Goal: Task Accomplishment & Management: Complete application form

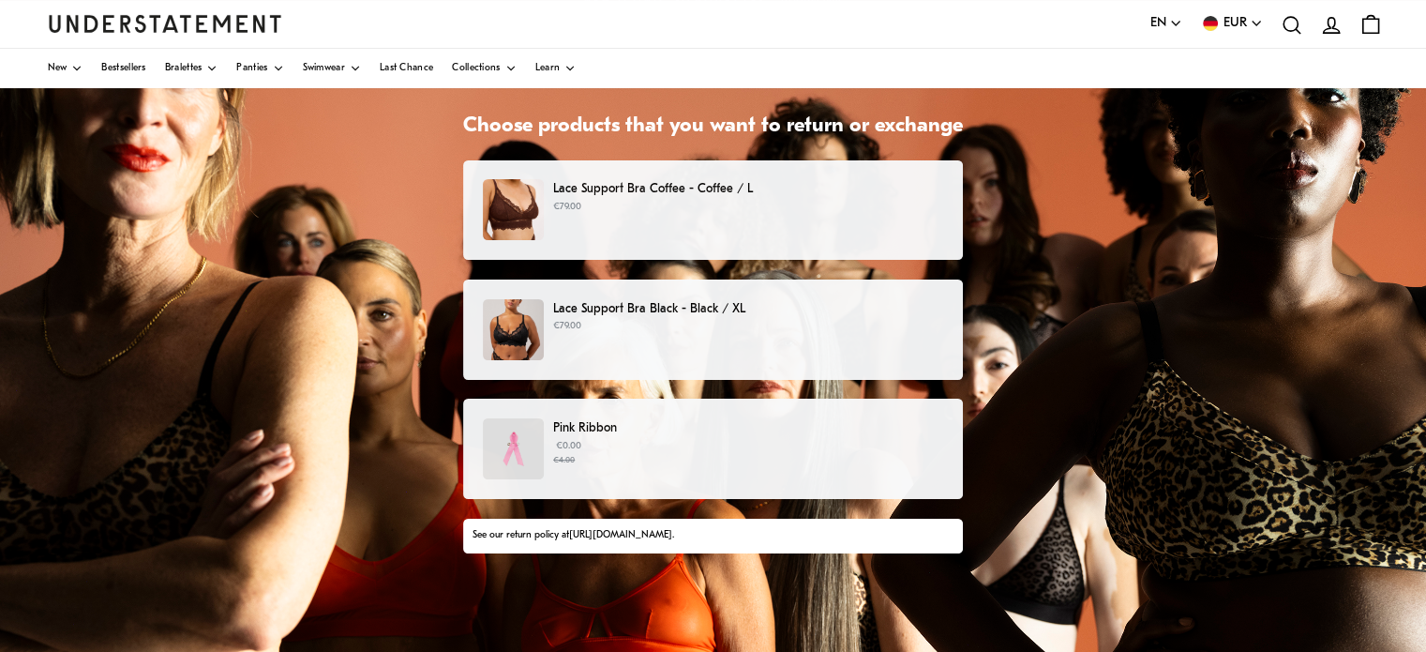
scroll to position [139, 0]
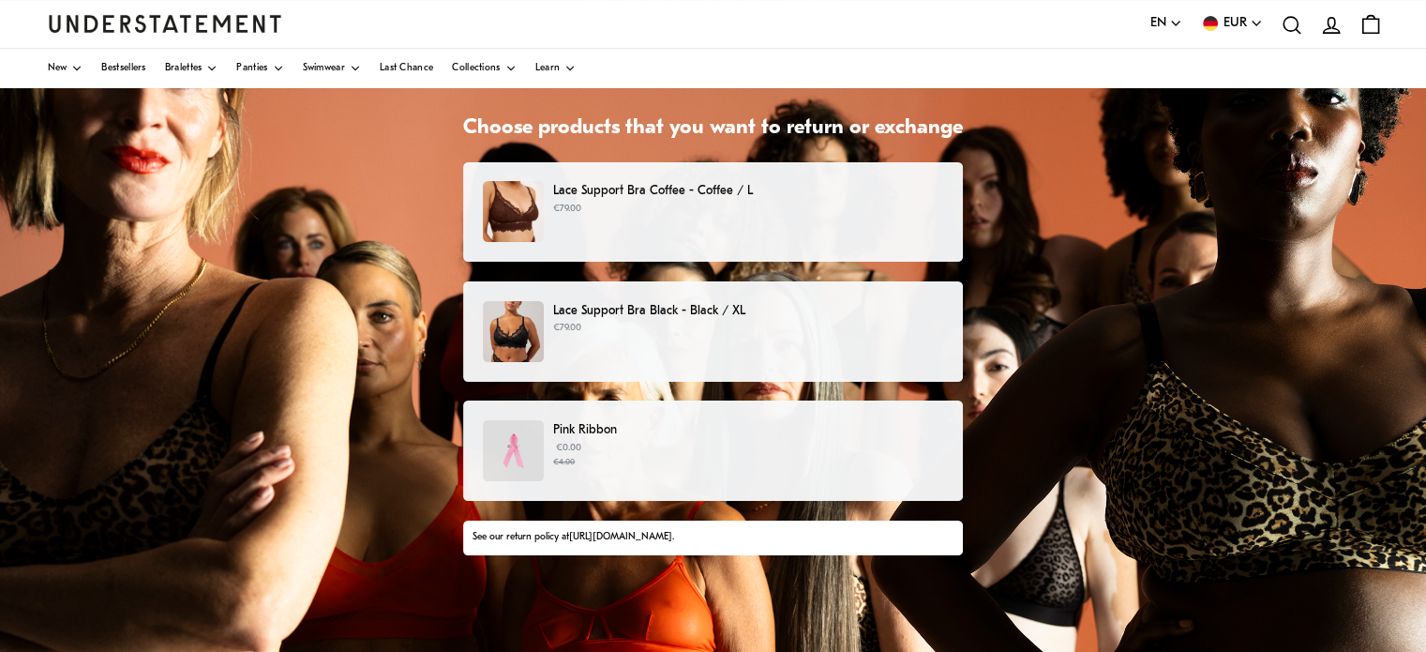
click at [563, 226] on div "Lace Support Bra Coffee - Coffee / L €79.00" at bounding box center [713, 211] width 460 height 61
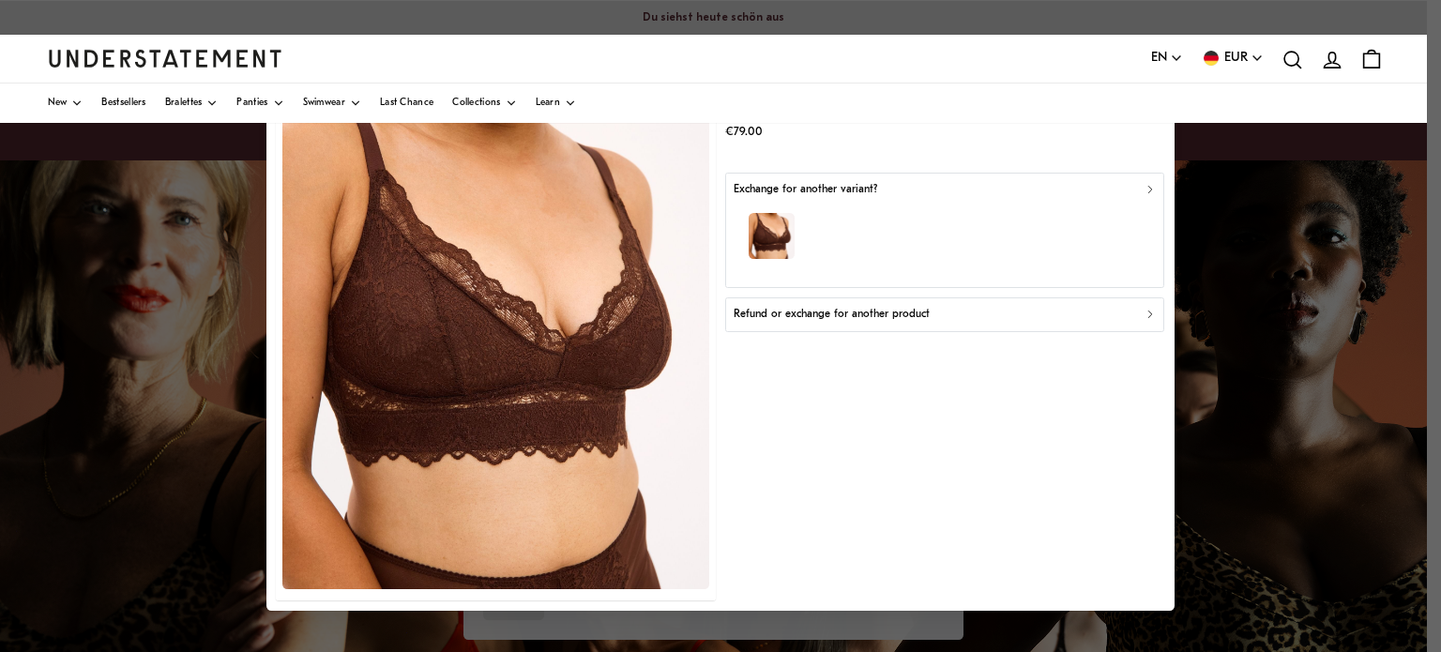
click at [634, 253] on img at bounding box center [495, 323] width 427 height 532
click at [1033, 224] on div "button" at bounding box center [944, 239] width 423 height 82
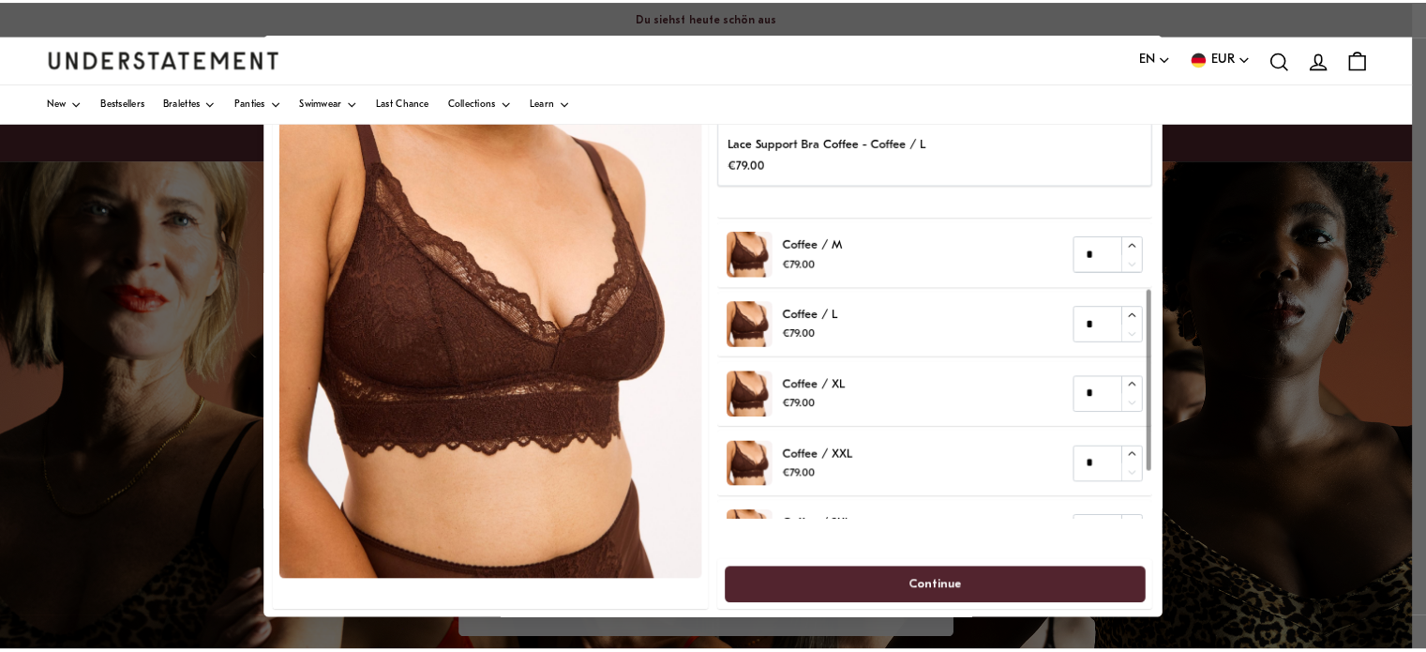
scroll to position [201, 0]
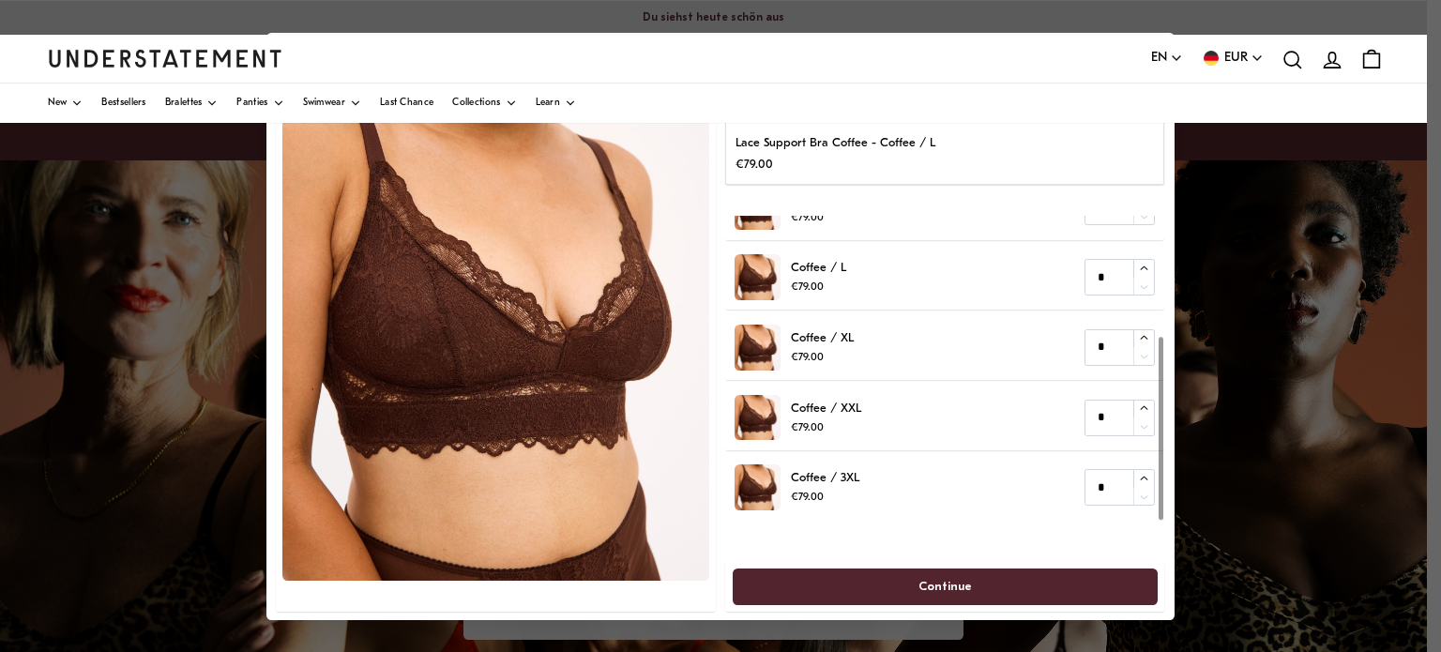
click at [1159, 520] on div at bounding box center [1160, 428] width 5 height 183
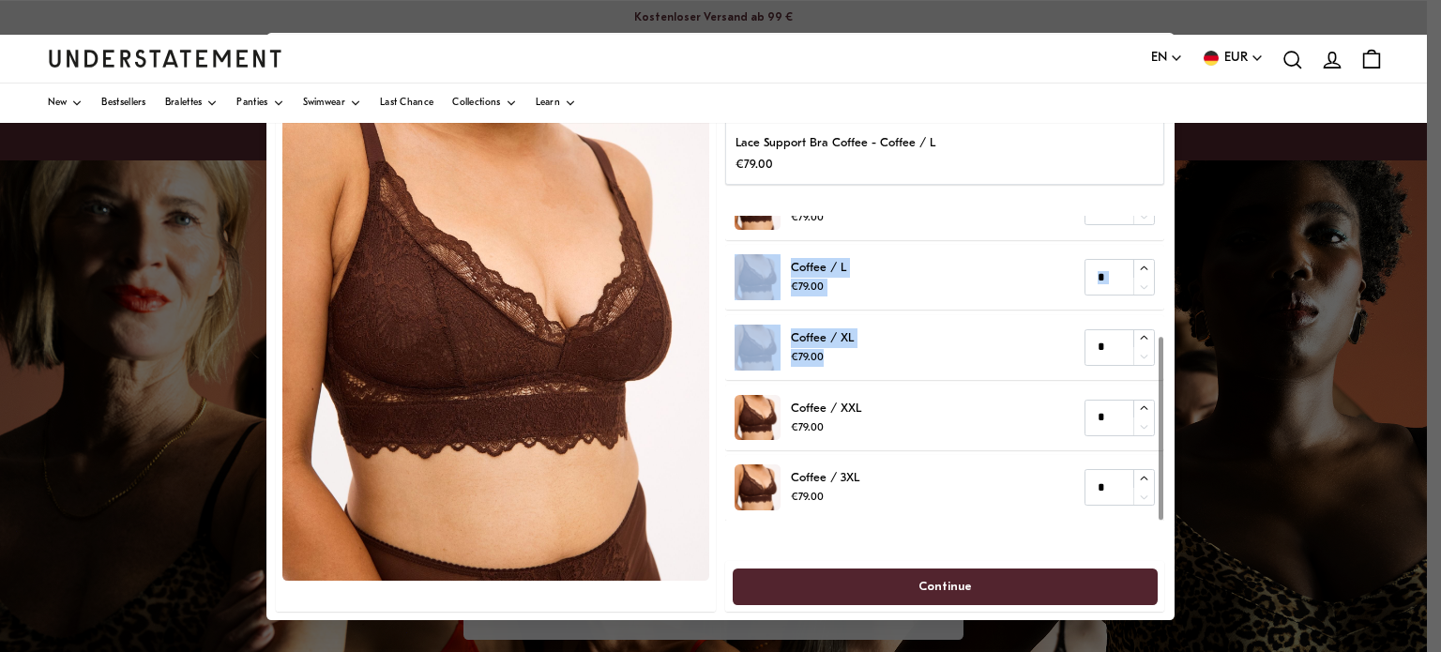
drag, startPoint x: 1140, startPoint y: 374, endPoint x: 1148, endPoint y: 145, distance: 229.0
click at [1148, 145] on div "You're returning Lace Support Bra Coffee - Coffee / L €79.00 You're getting Cof…" at bounding box center [944, 326] width 439 height 569
click at [1054, 153] on div "Lace Support Bra Coffee - Coffee / L €79.00" at bounding box center [944, 153] width 417 height 41
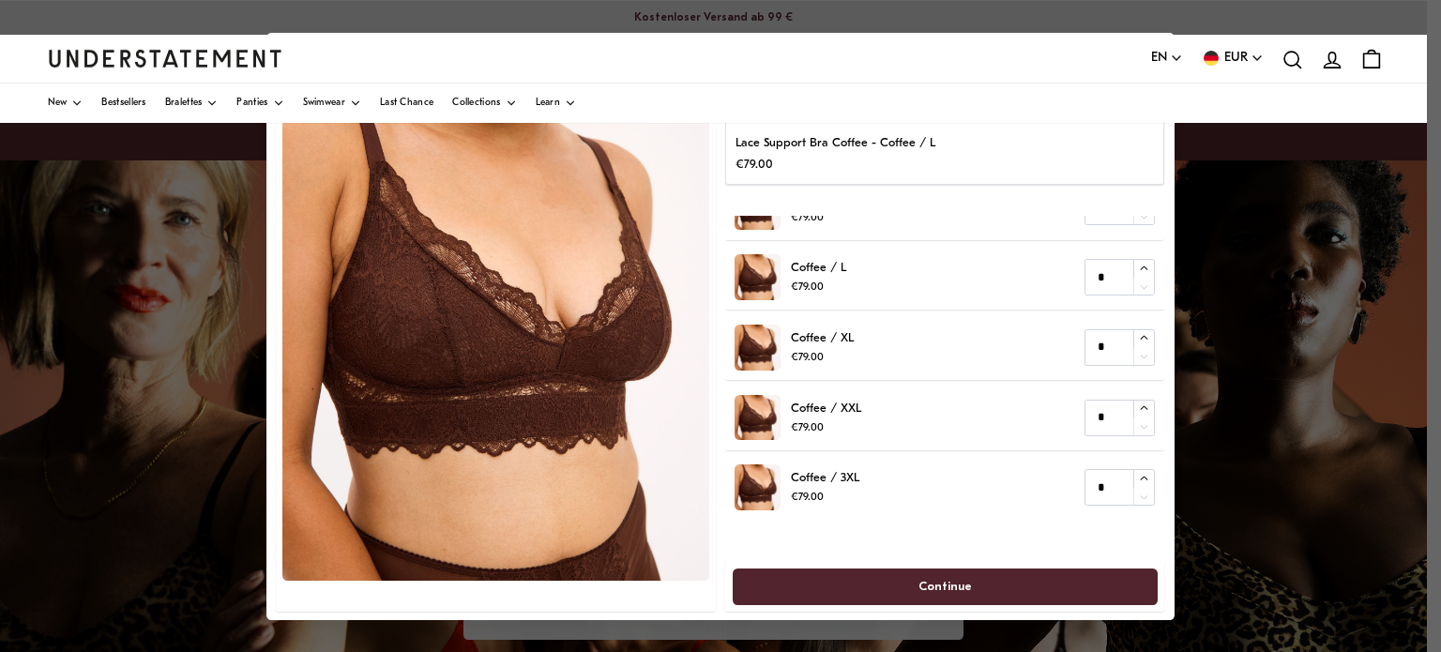
click at [1114, 153] on div "Lace Support Bra Coffee - Coffee / L €79.00" at bounding box center [944, 153] width 417 height 41
click at [1096, 161] on div "Lace Support Bra Coffee - Coffee / L €79.00" at bounding box center [944, 153] width 417 height 41
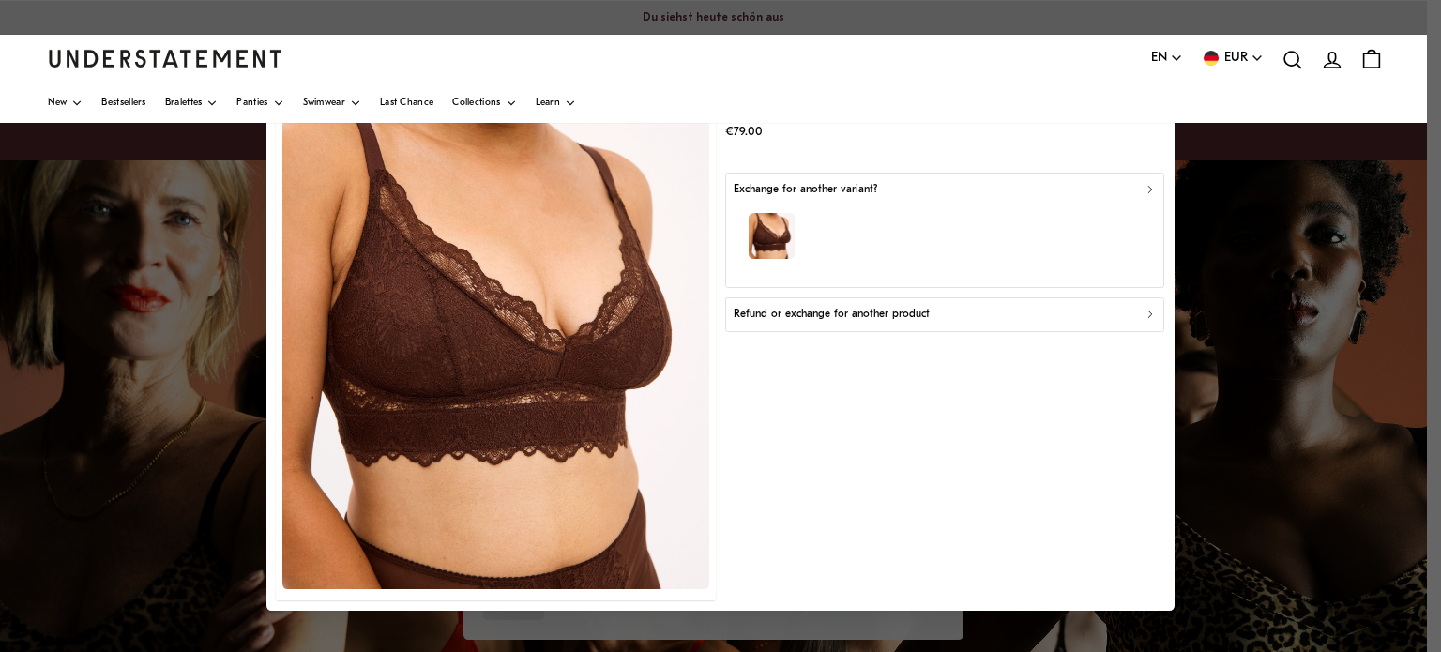
click at [1004, 317] on div "Refund or exchange for another product" at bounding box center [944, 315] width 423 height 18
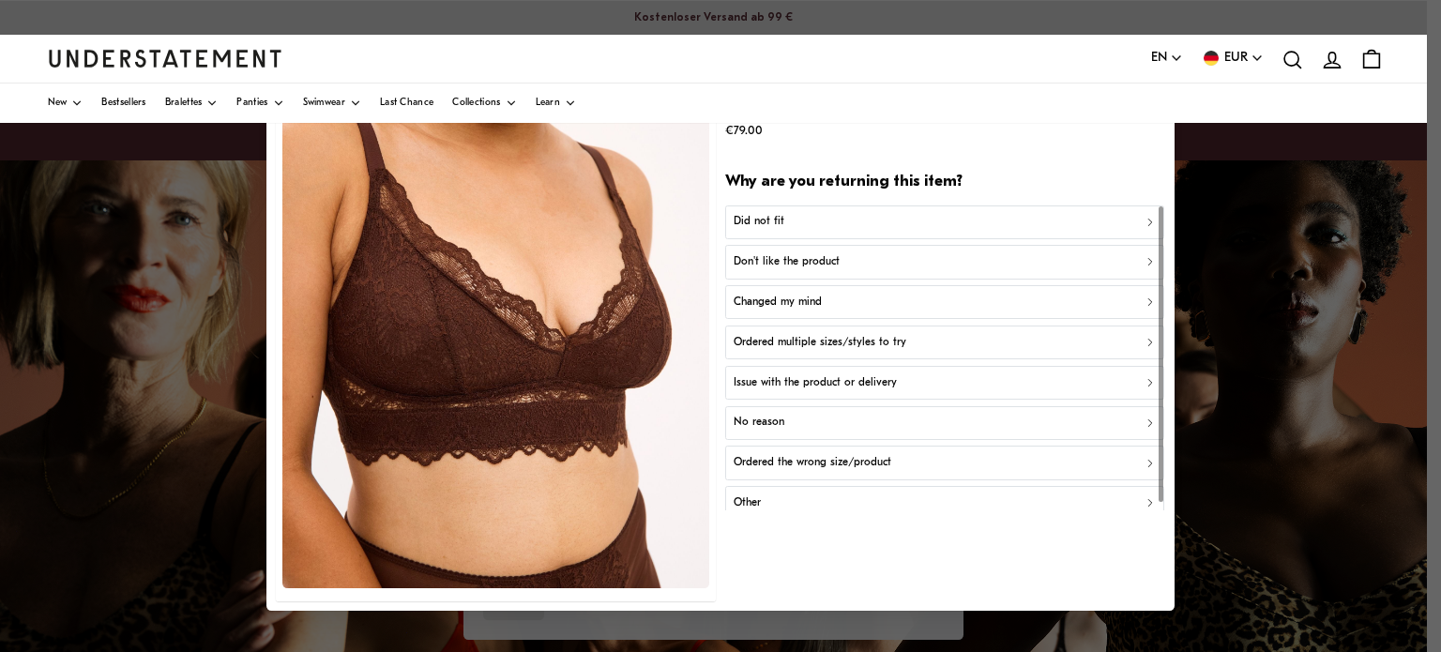
click at [814, 217] on div "Did not fit" at bounding box center [944, 223] width 423 height 18
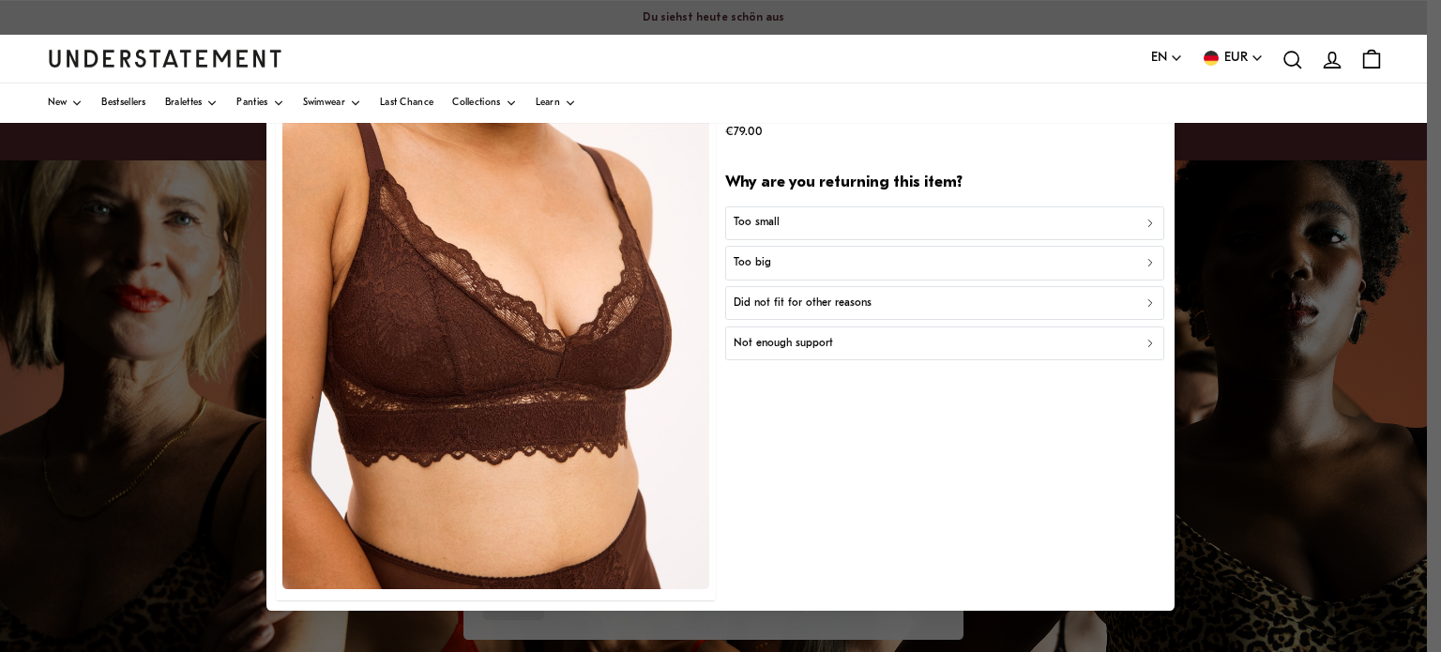
click at [780, 220] on div "Too small" at bounding box center [944, 223] width 423 height 18
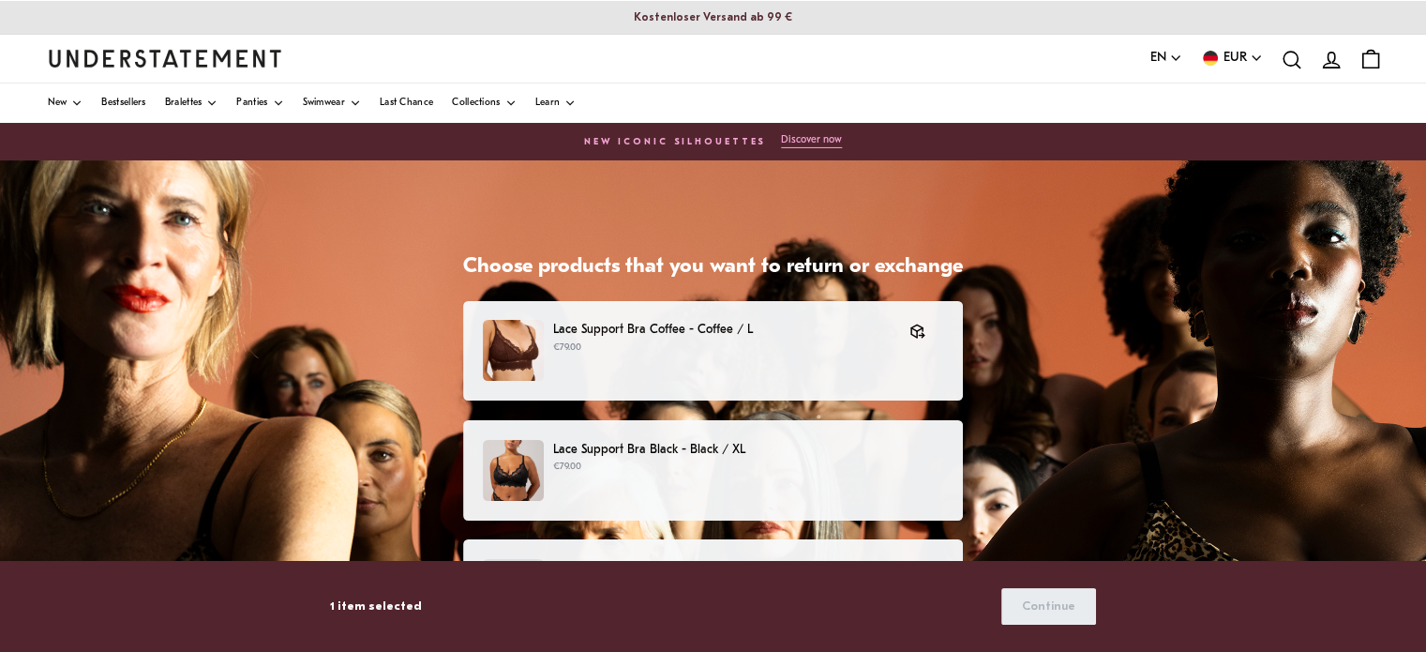
click at [657, 454] on p "Lace Support Bra Black - Black / XL" at bounding box center [748, 450] width 390 height 20
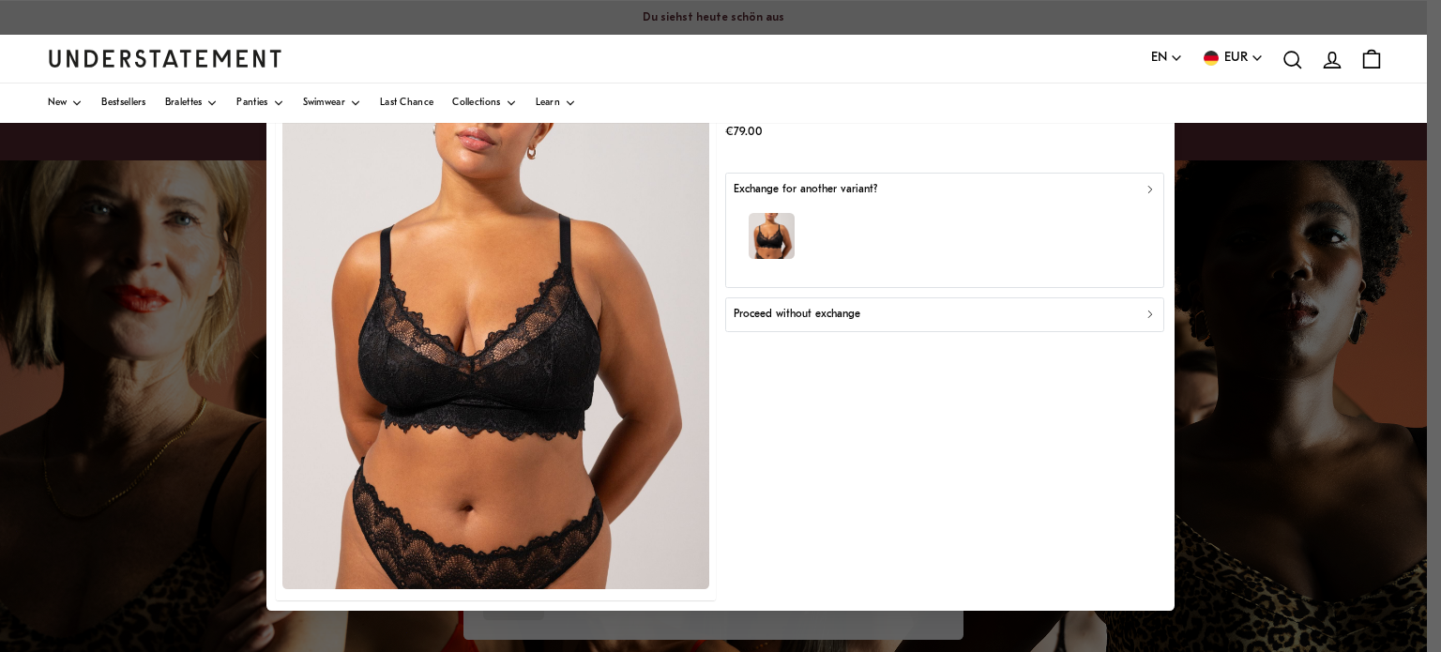
click at [941, 310] on div "Proceed without exchange" at bounding box center [944, 315] width 423 height 18
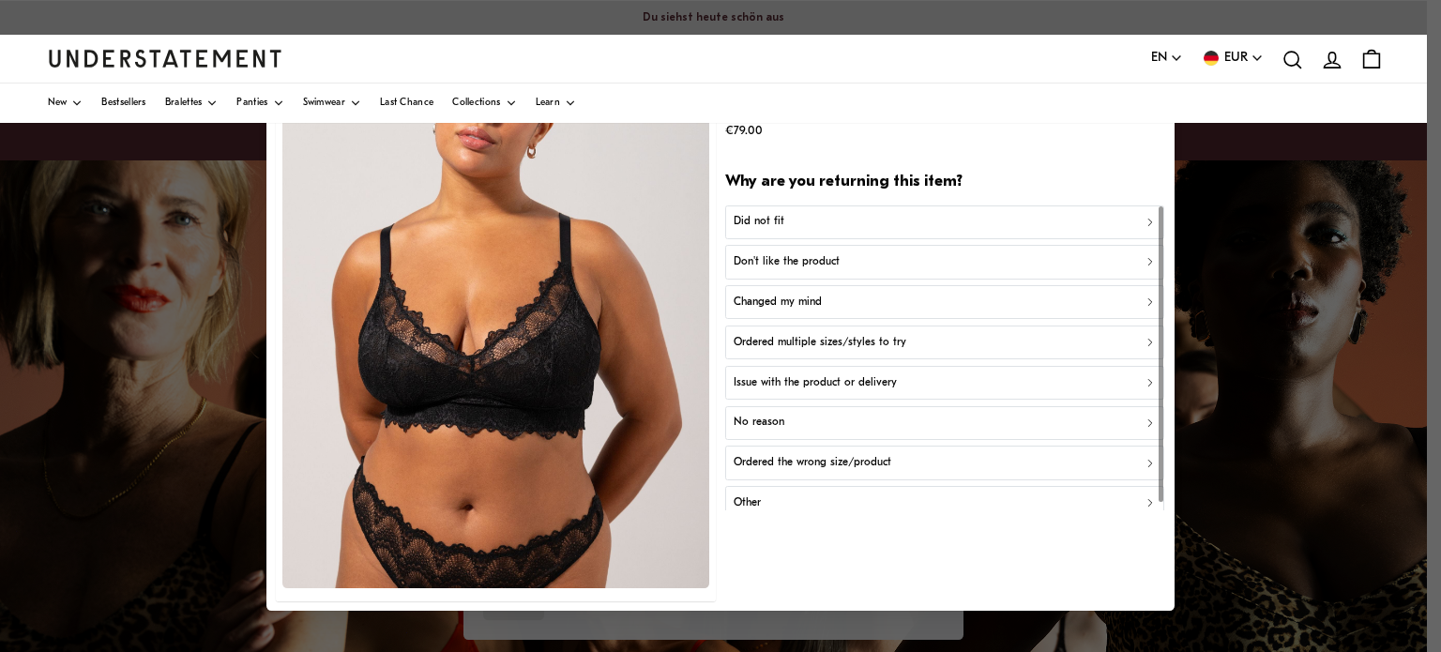
click at [821, 219] on div "Did not fit" at bounding box center [944, 223] width 423 height 18
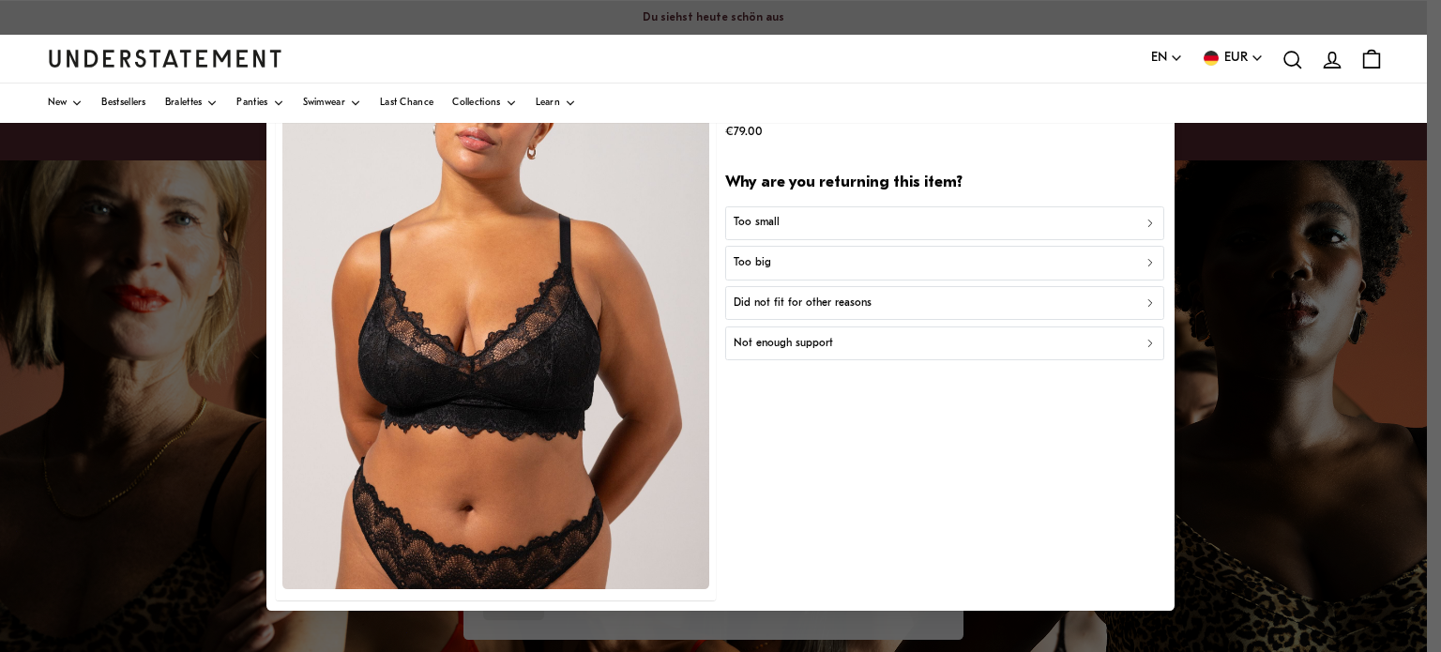
click at [803, 226] on div "Too small" at bounding box center [944, 223] width 423 height 18
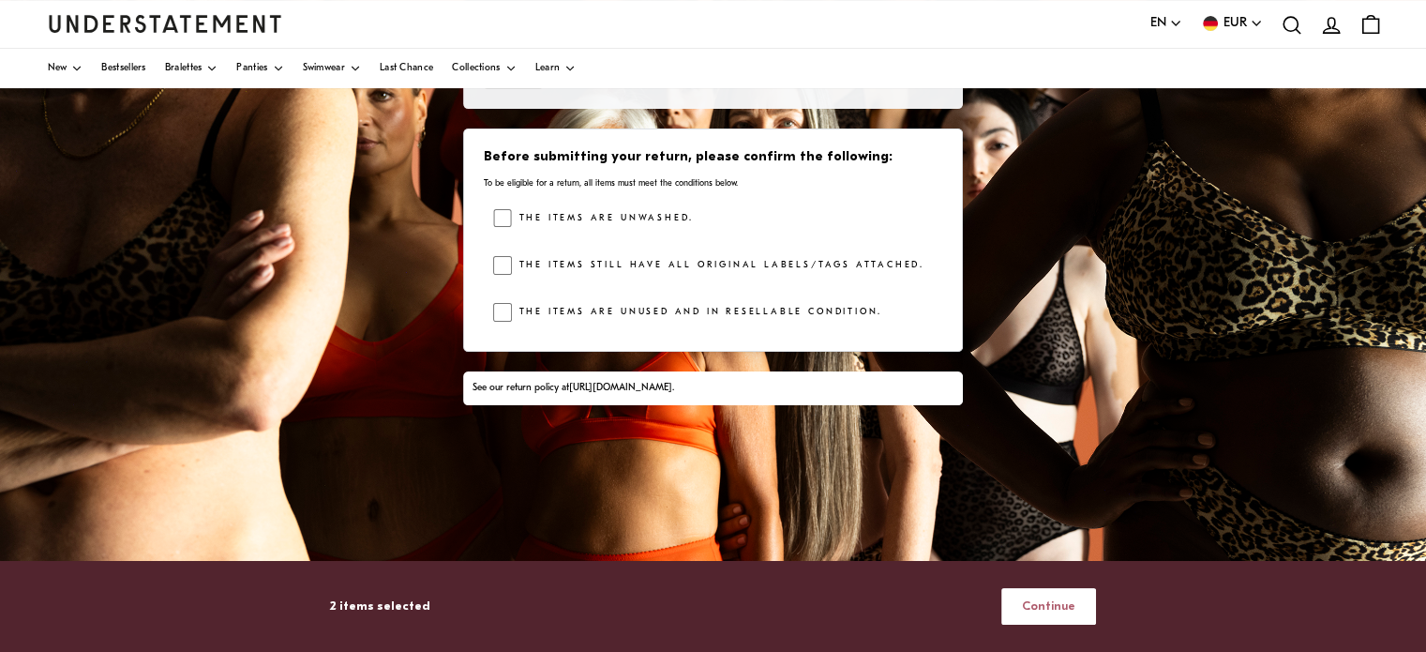
scroll to position [360, 0]
click at [1072, 604] on span "Continue" at bounding box center [1048, 606] width 53 height 35
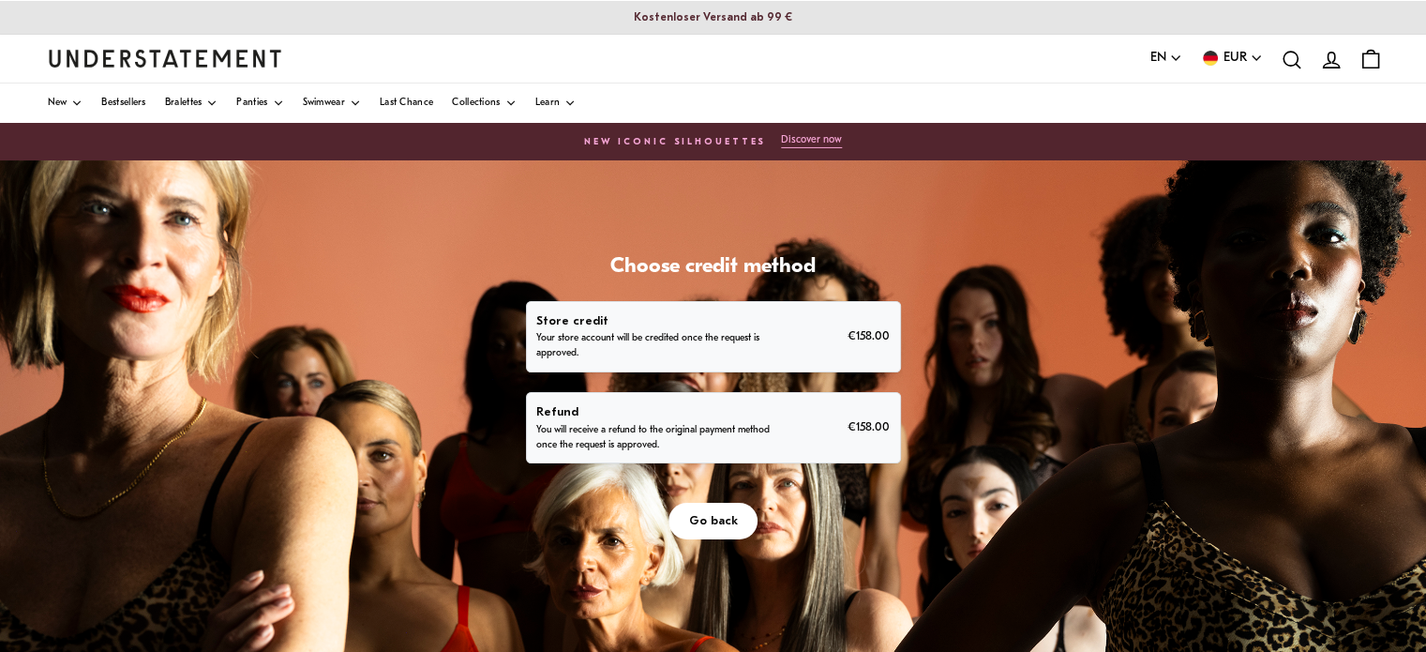
click at [1167, 48] on button "EN" at bounding box center [1167, 58] width 32 height 21
click at [1165, 128] on span "Deutsch" at bounding box center [1166, 129] width 33 height 15
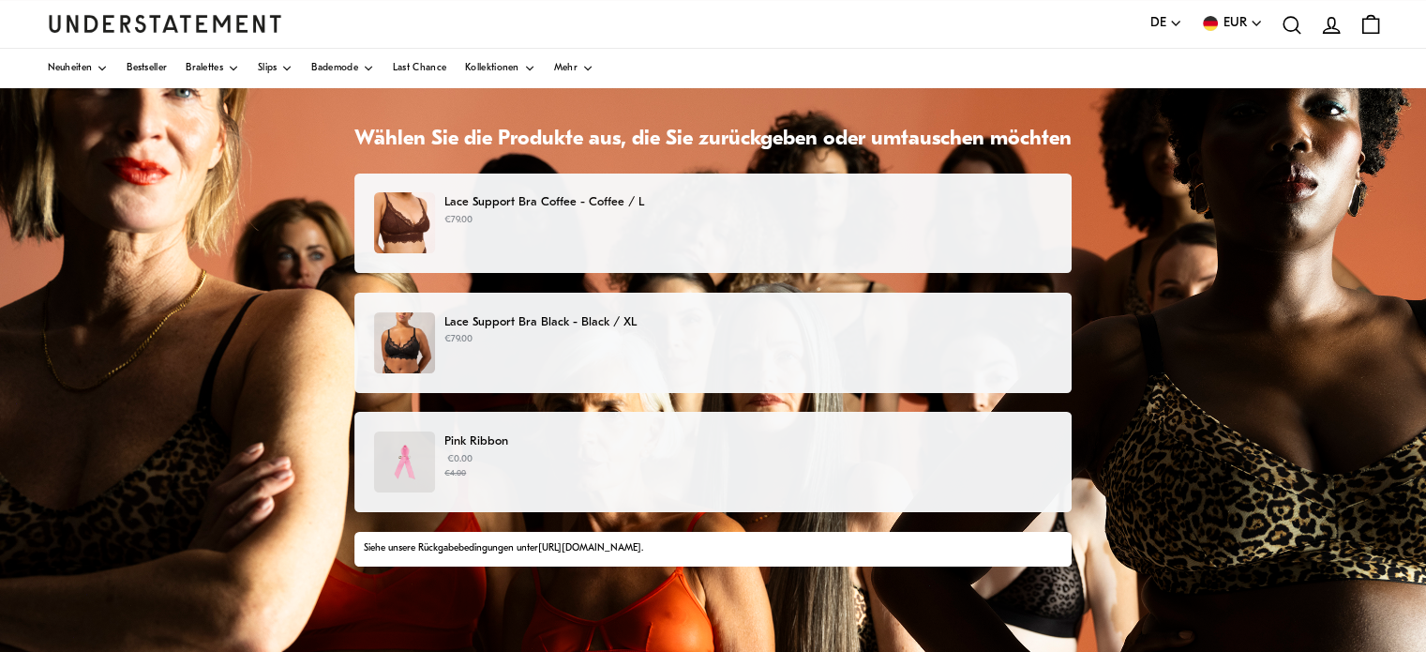
scroll to position [137, 0]
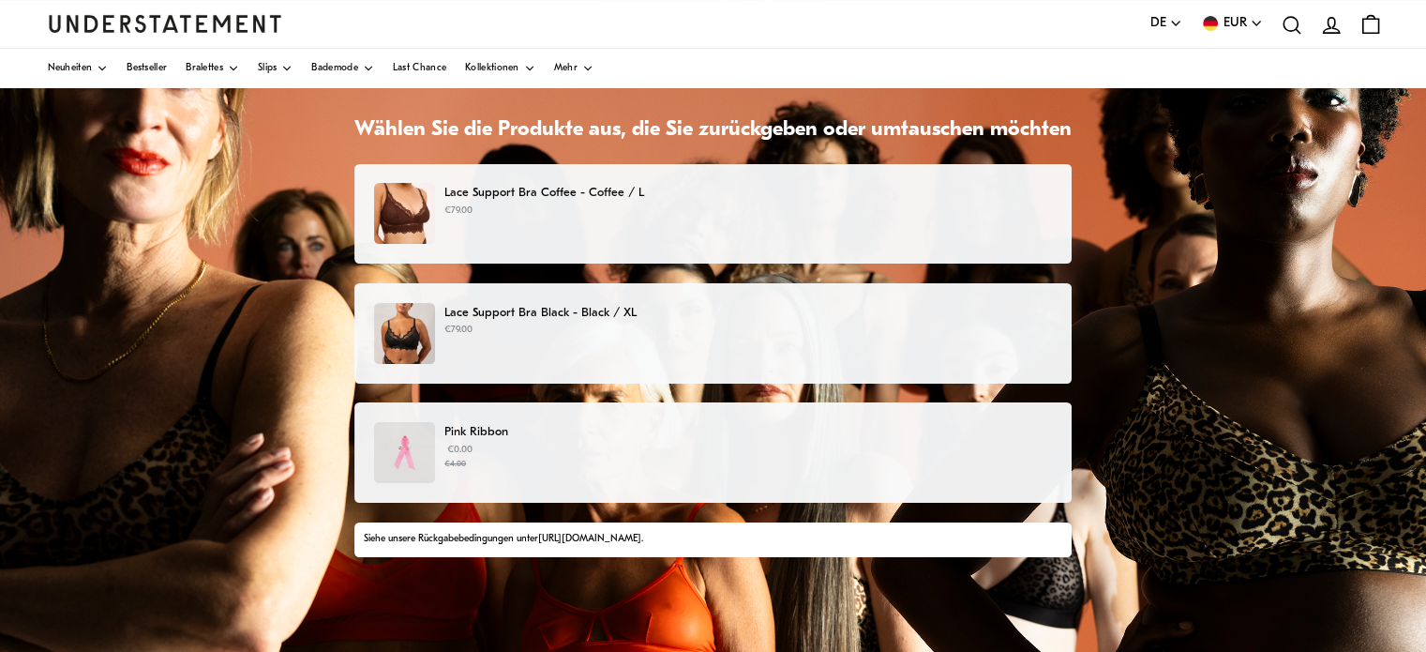
click at [623, 216] on p "€79.00" at bounding box center [749, 211] width 608 height 15
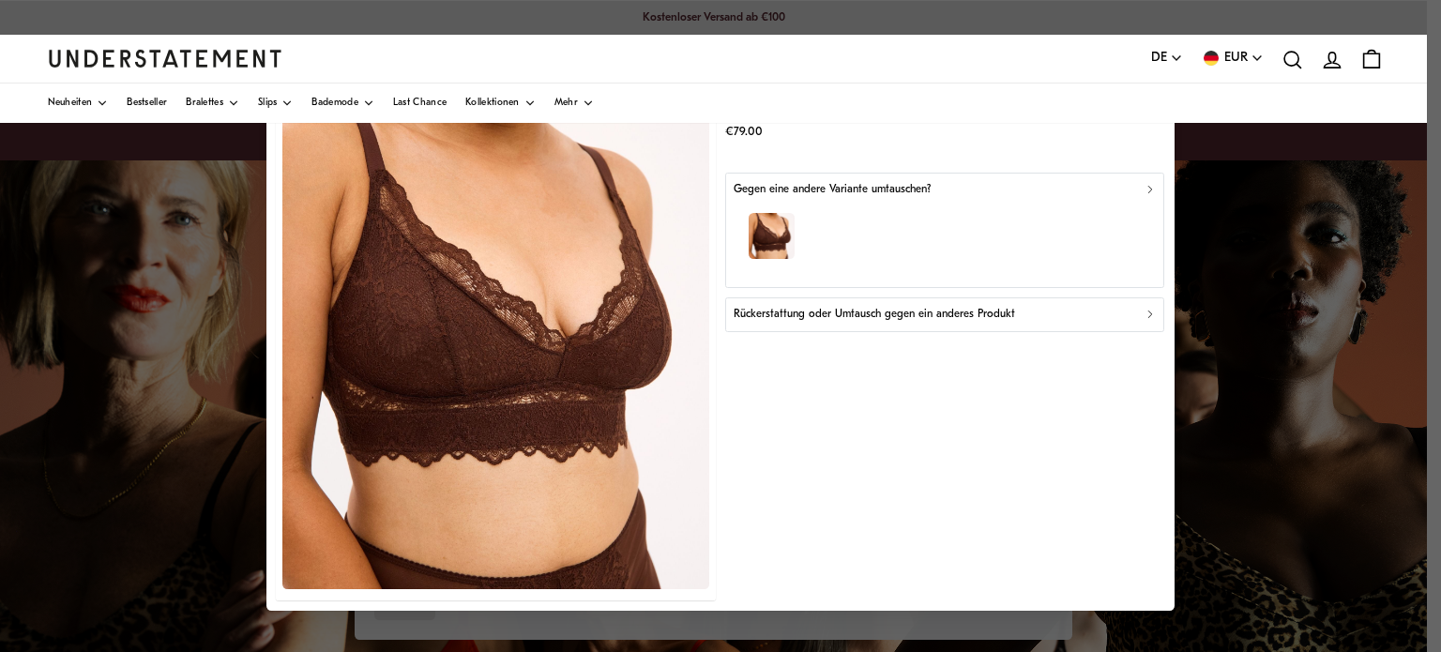
click at [869, 313] on p "Rückerstattung oder Umtausch gegen ein anderes Produkt" at bounding box center [873, 315] width 281 height 18
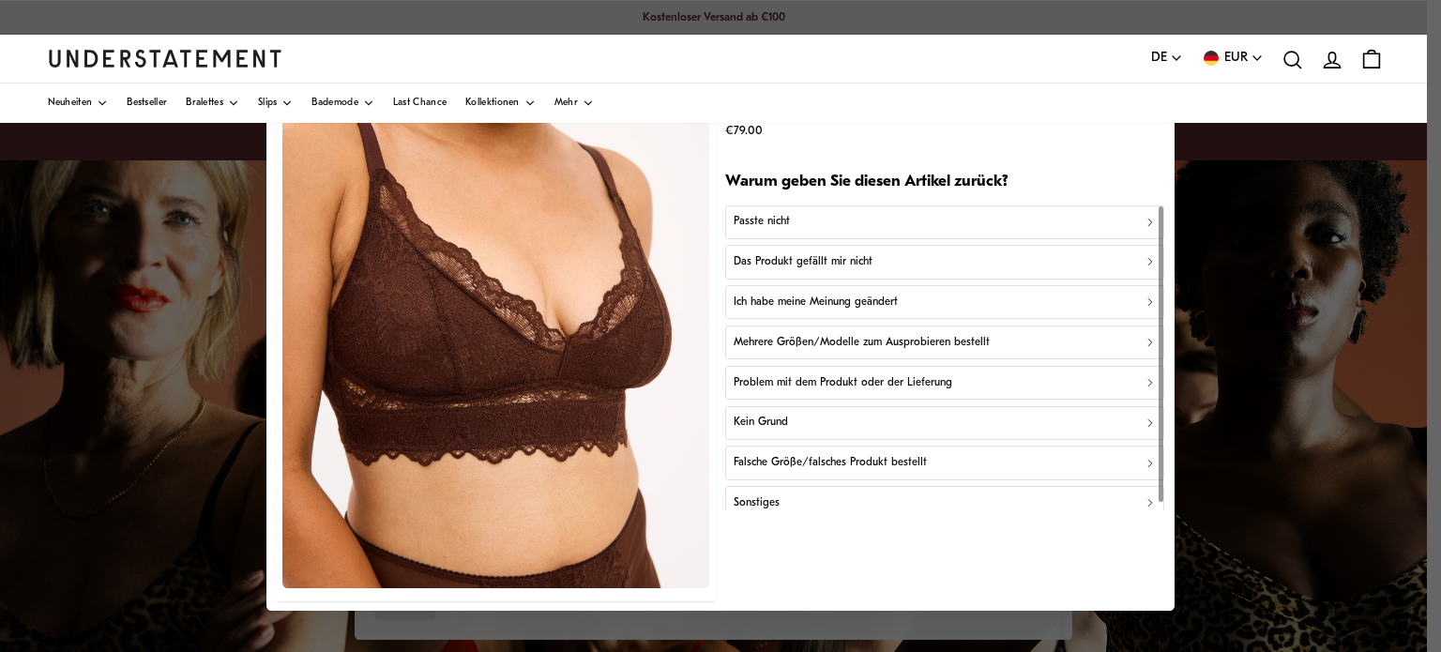
click at [790, 220] on div "Passte nicht" at bounding box center [944, 223] width 423 height 18
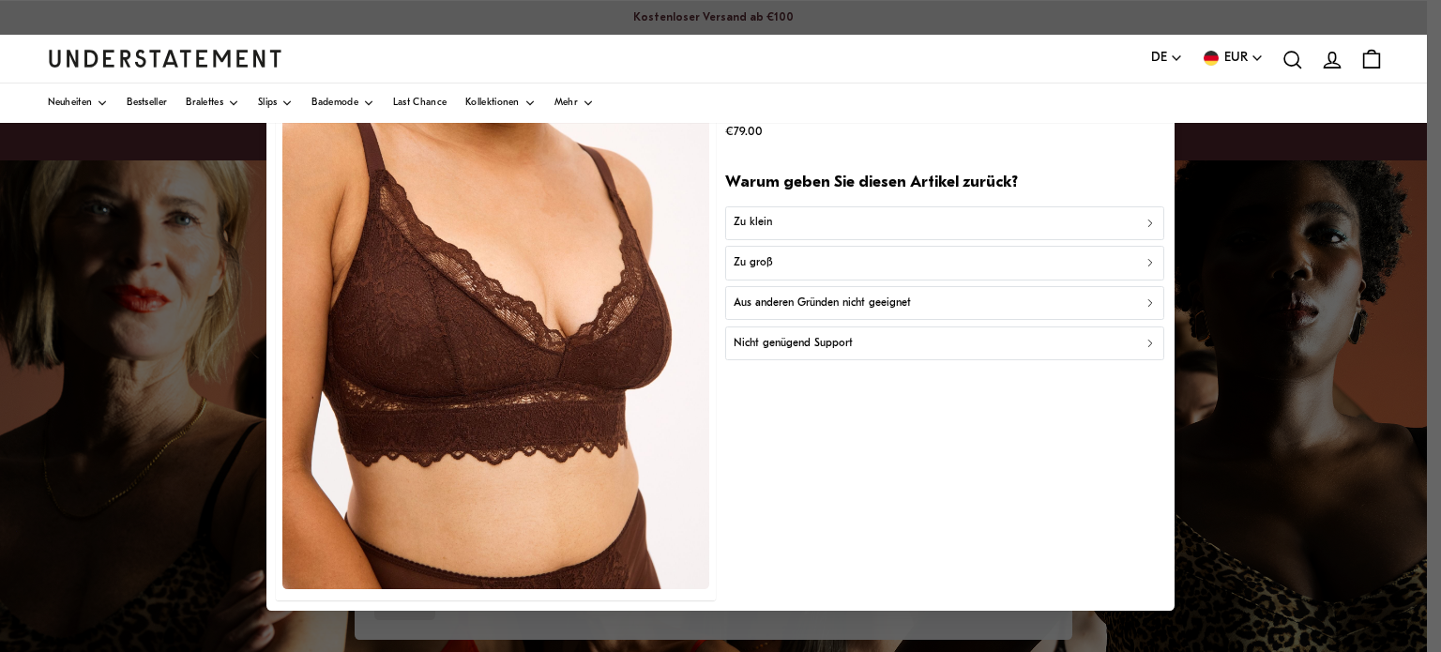
click at [796, 217] on div "Zu klein" at bounding box center [944, 223] width 423 height 18
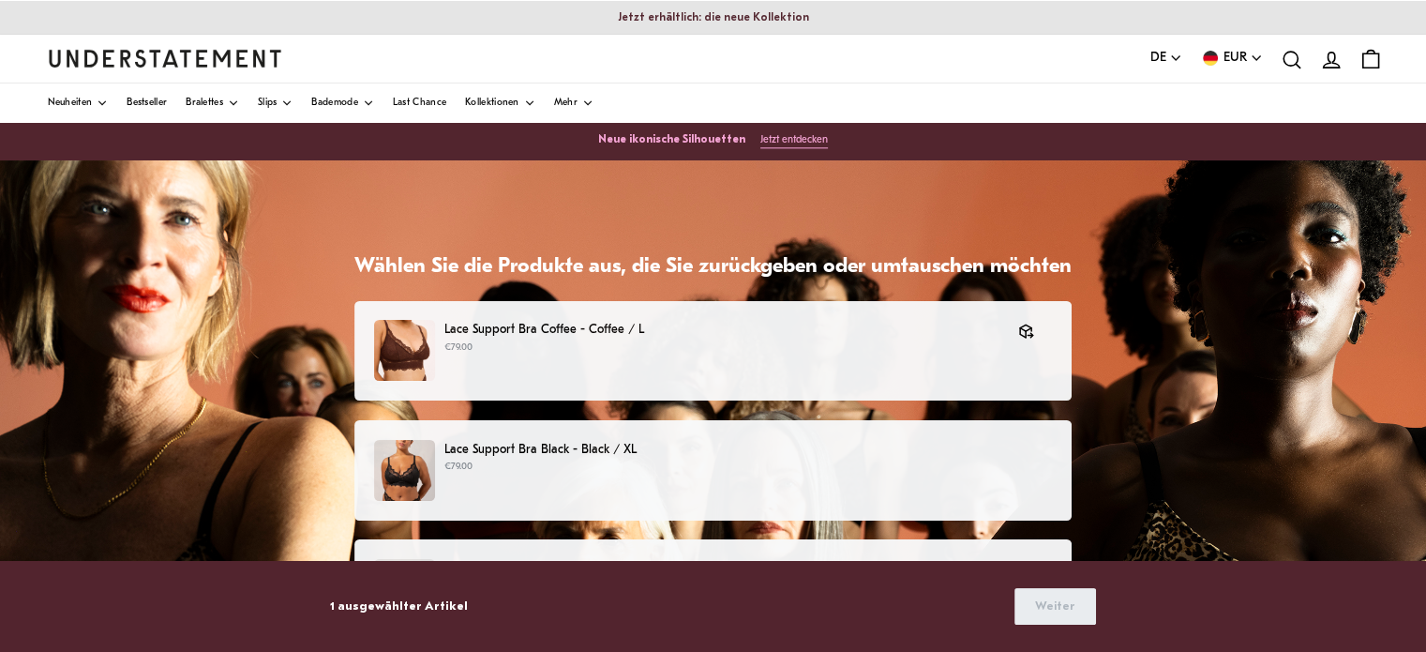
click at [626, 475] on div "Lace Support Bra Black - Black / XL €79.00" at bounding box center [713, 470] width 678 height 61
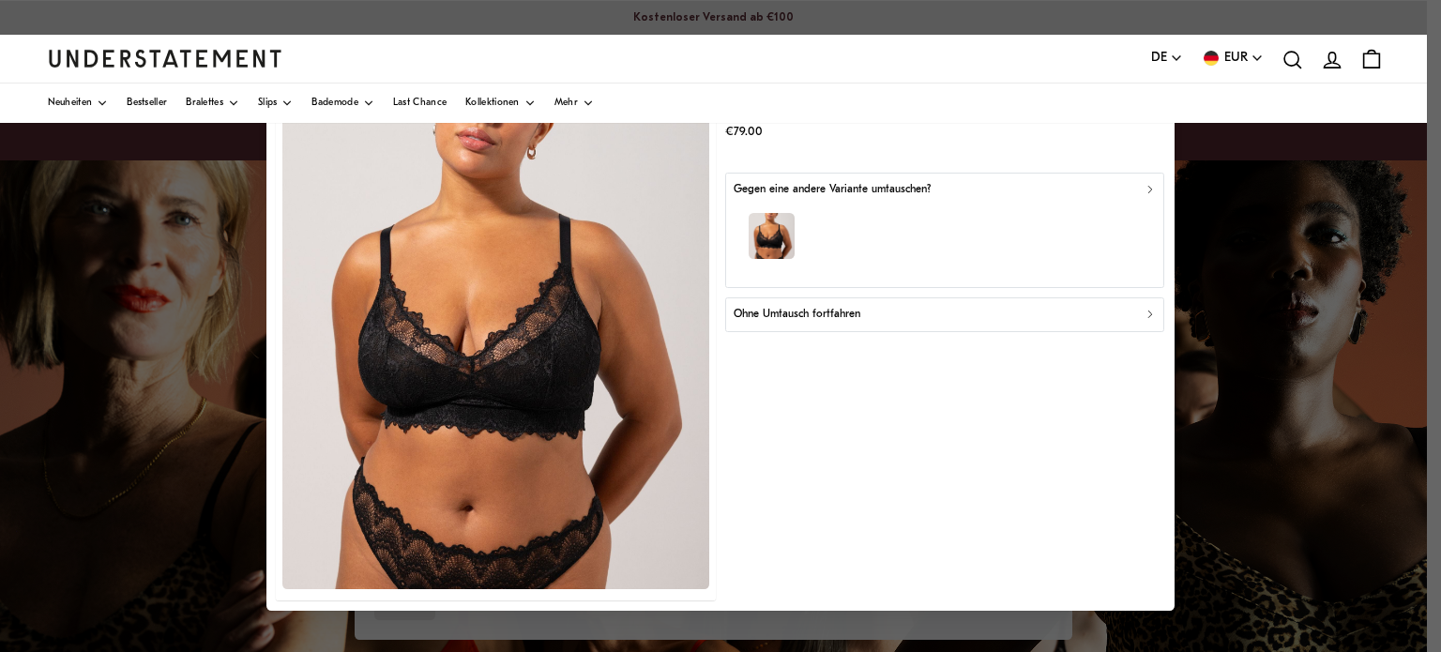
click at [857, 313] on p "Ohne Umtausch fortfahren" at bounding box center [796, 315] width 127 height 18
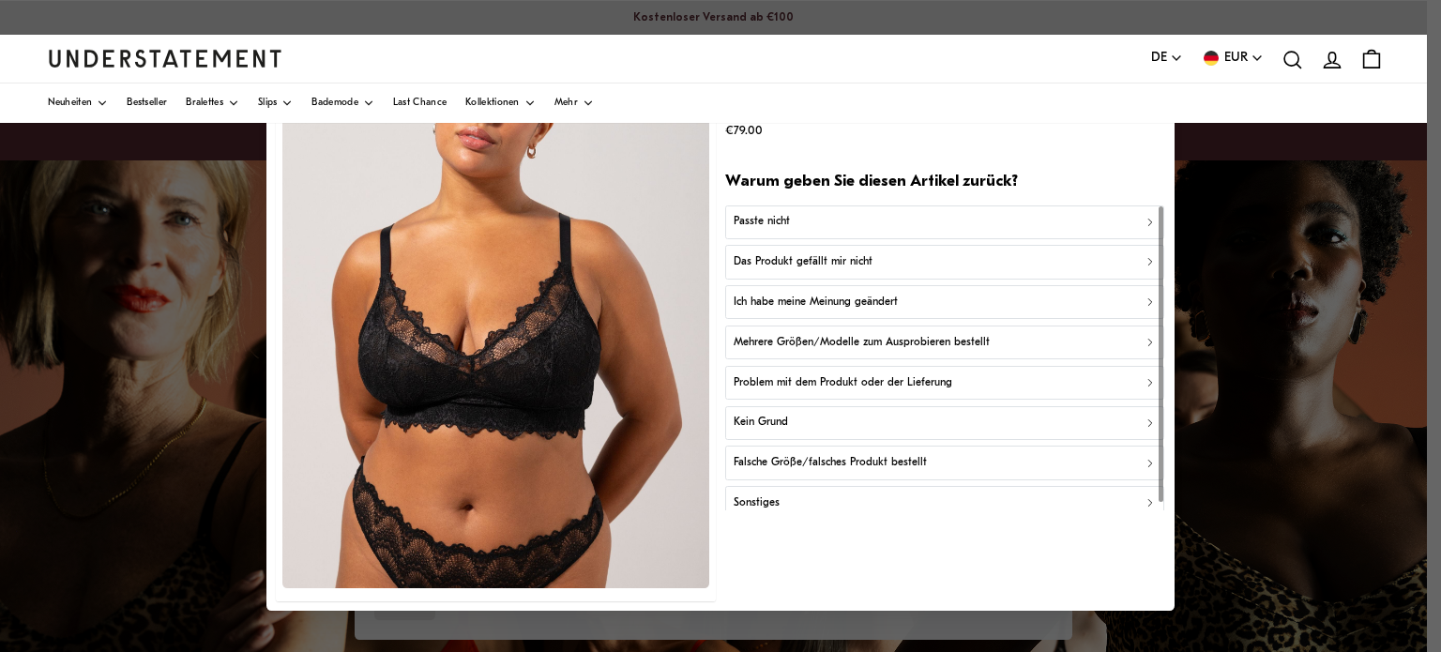
click at [799, 217] on div "Passte nicht" at bounding box center [944, 223] width 423 height 18
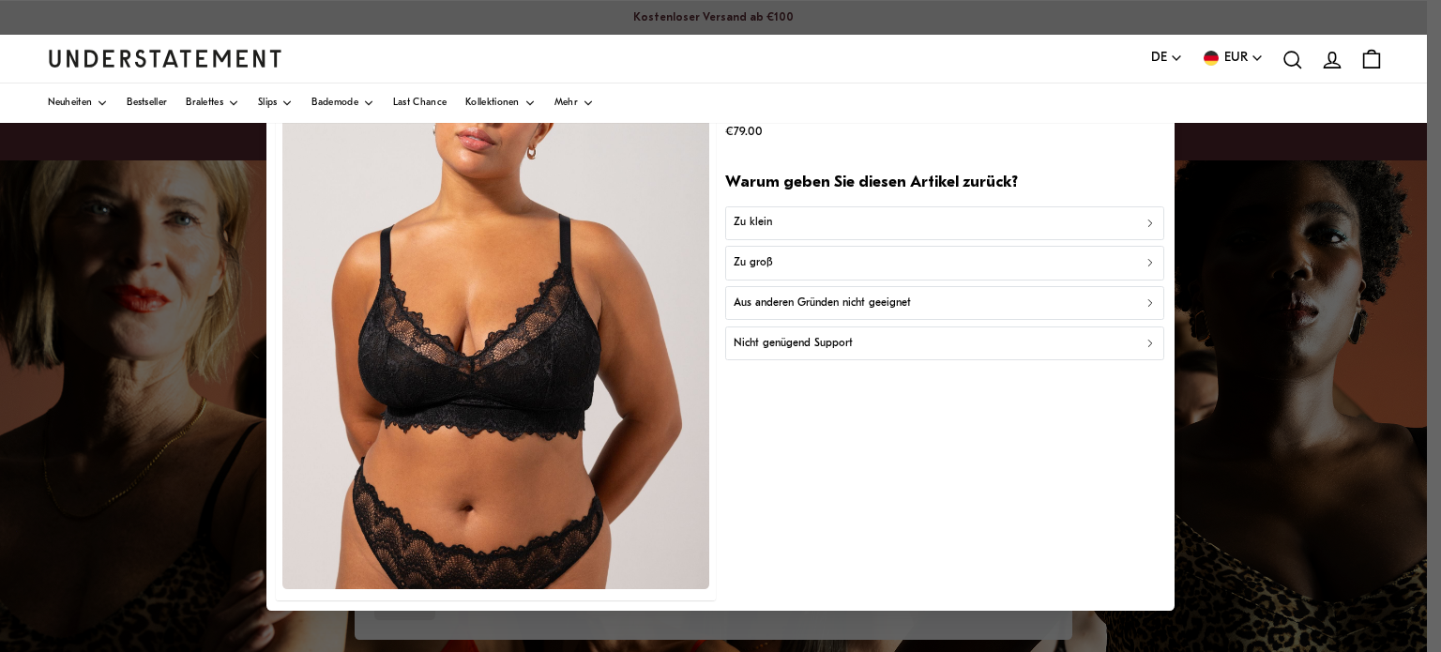
click at [792, 218] on div "Zu klein" at bounding box center [944, 223] width 423 height 18
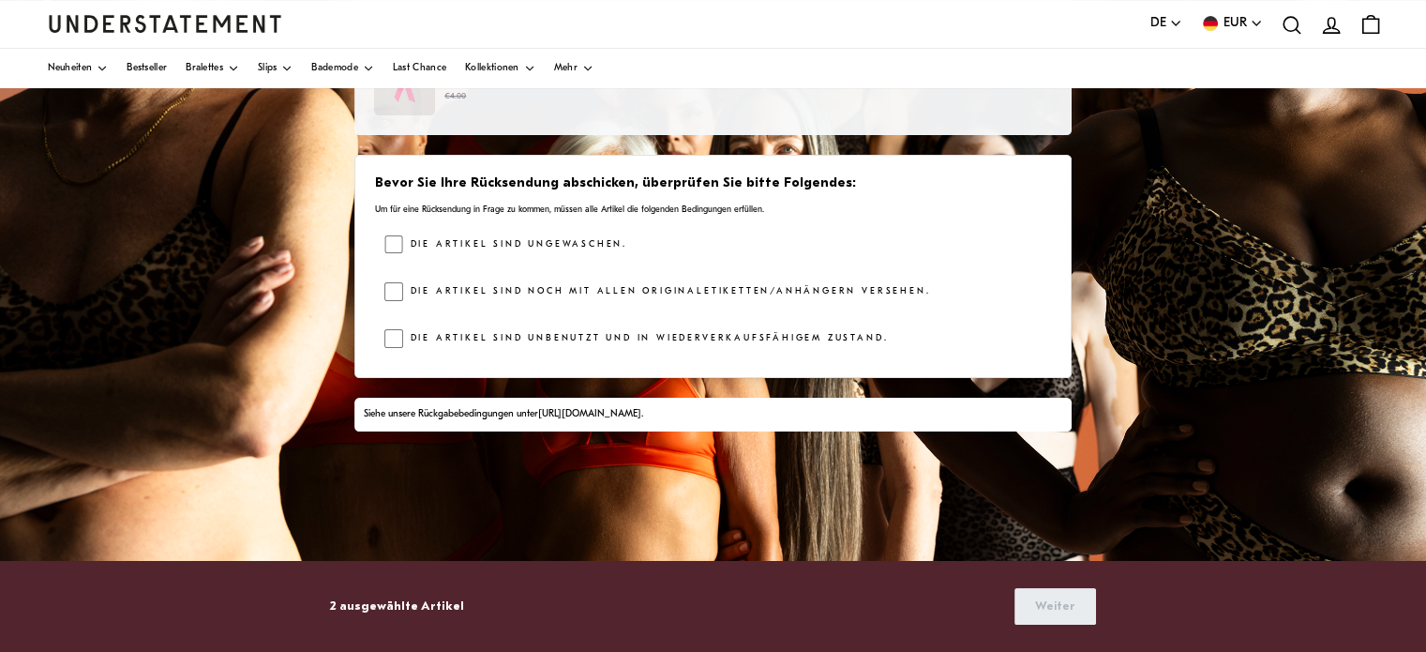
scroll to position [338, 0]
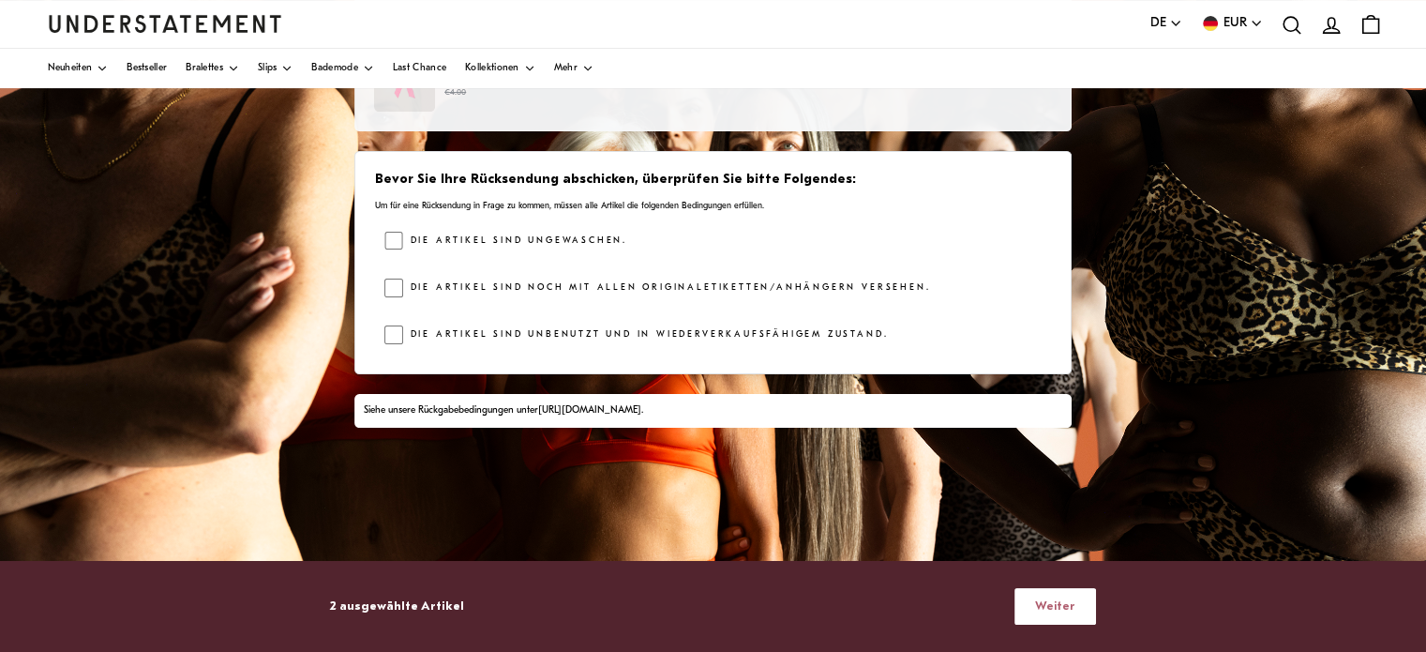
click at [1066, 608] on span "Weiter" at bounding box center [1055, 606] width 40 height 35
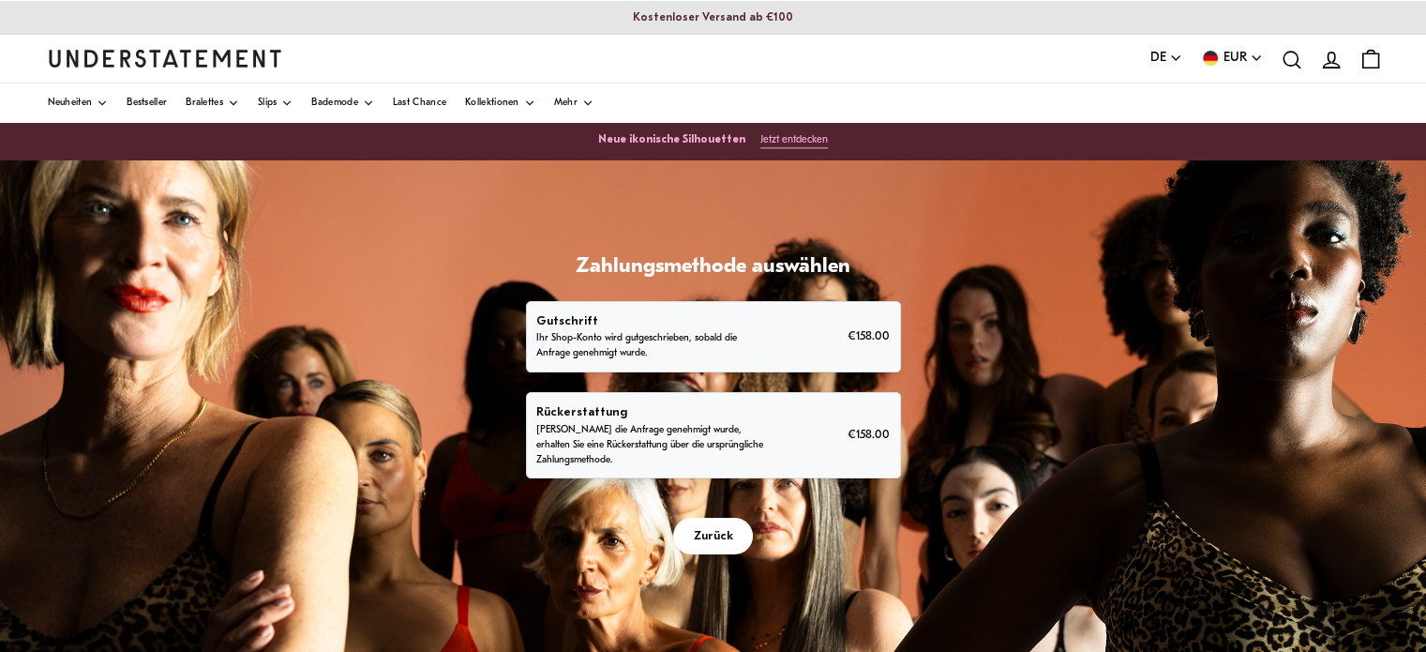
click at [638, 423] on p "Sobald die Anfrage genehmigt wurde, erhalten Sie eine Rückerstattung über die u…" at bounding box center [653, 445] width 234 height 45
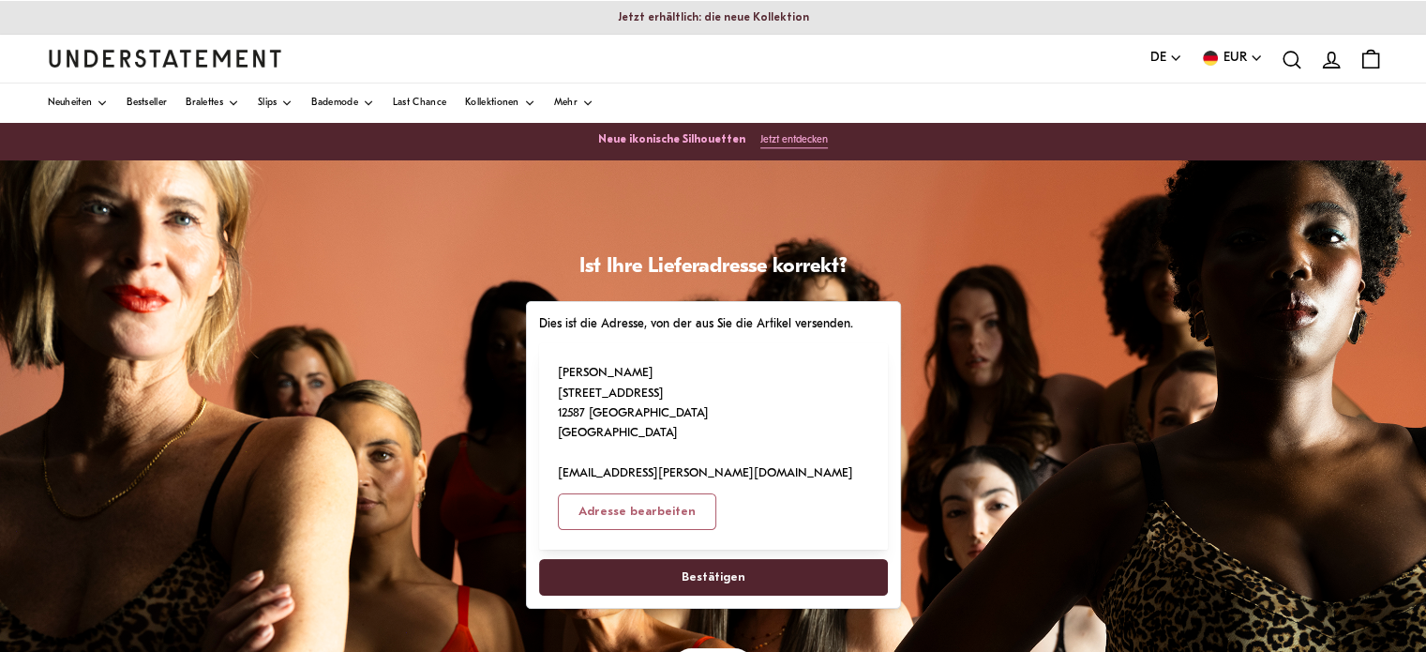
click at [672, 560] on span "Bestätigen" at bounding box center [713, 577] width 308 height 35
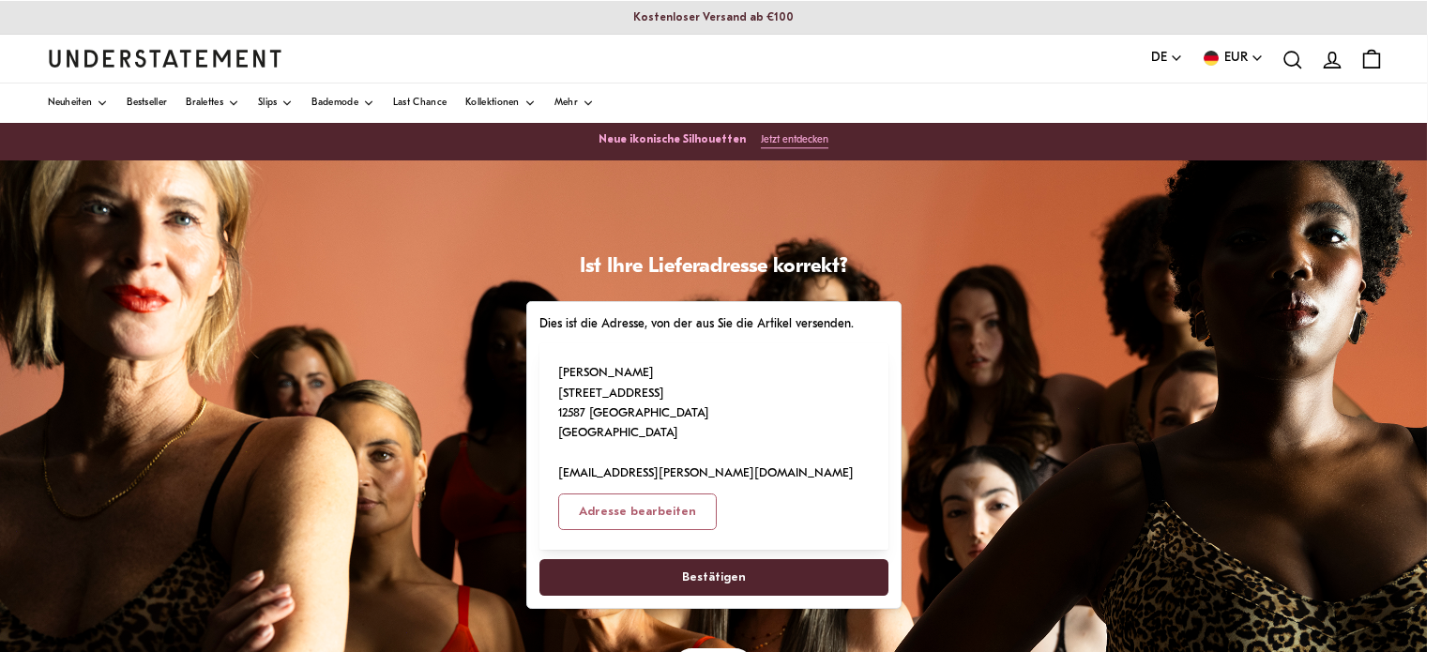
select select "**"
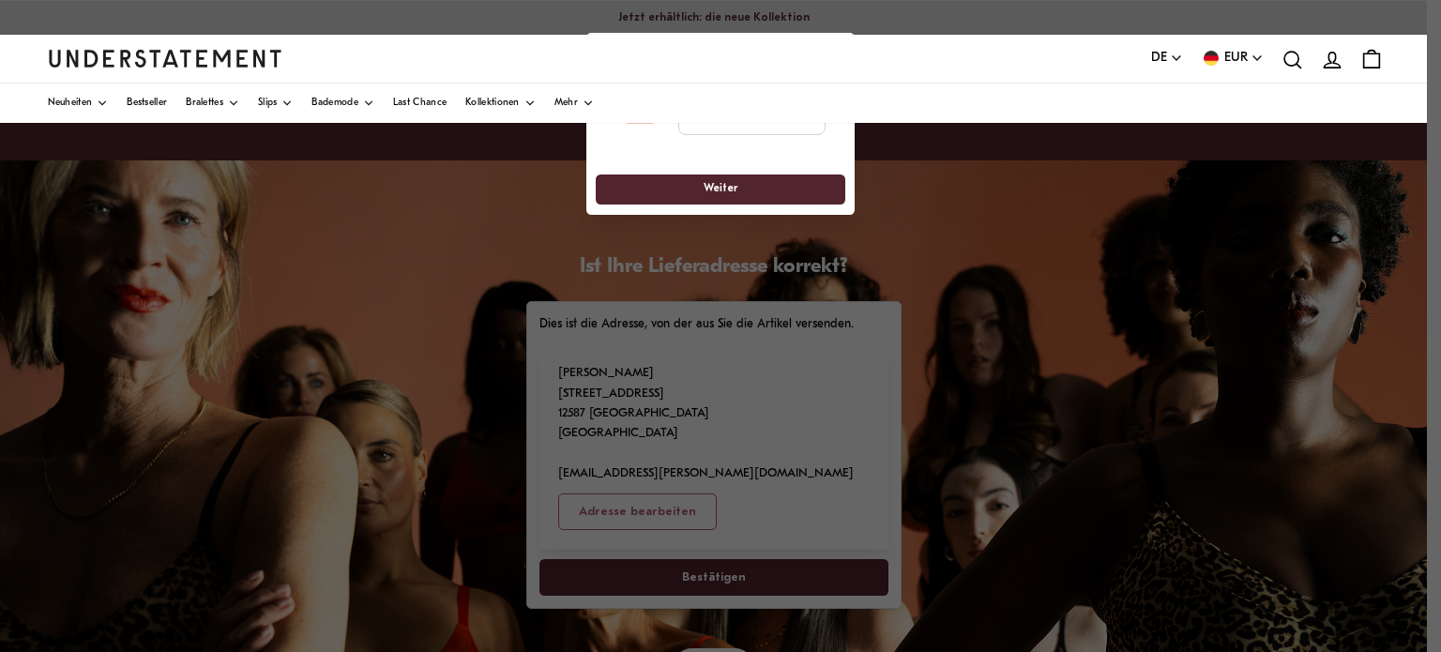
drag, startPoint x: 590, startPoint y: 158, endPoint x: 563, endPoint y: 237, distance: 83.3
click at [738, 530] on div at bounding box center [720, 326] width 1441 height 652
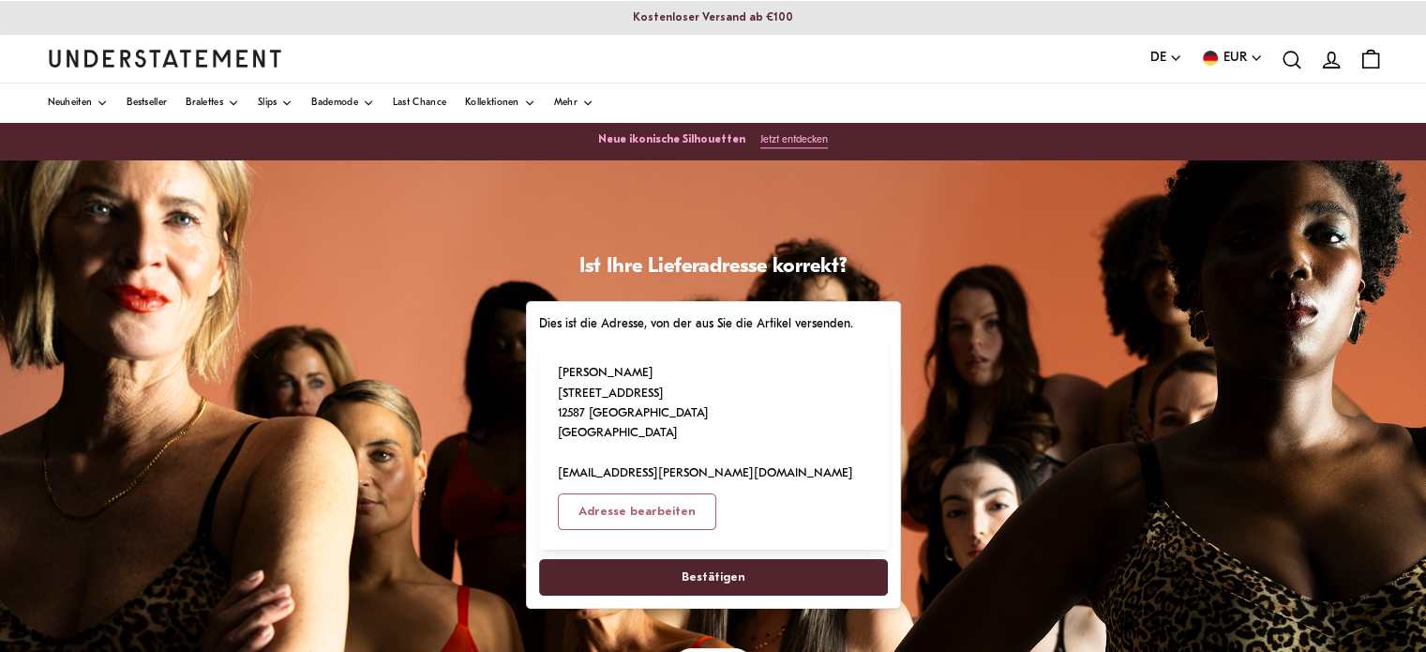
click at [730, 560] on span "Bestätigen" at bounding box center [714, 577] width 64 height 35
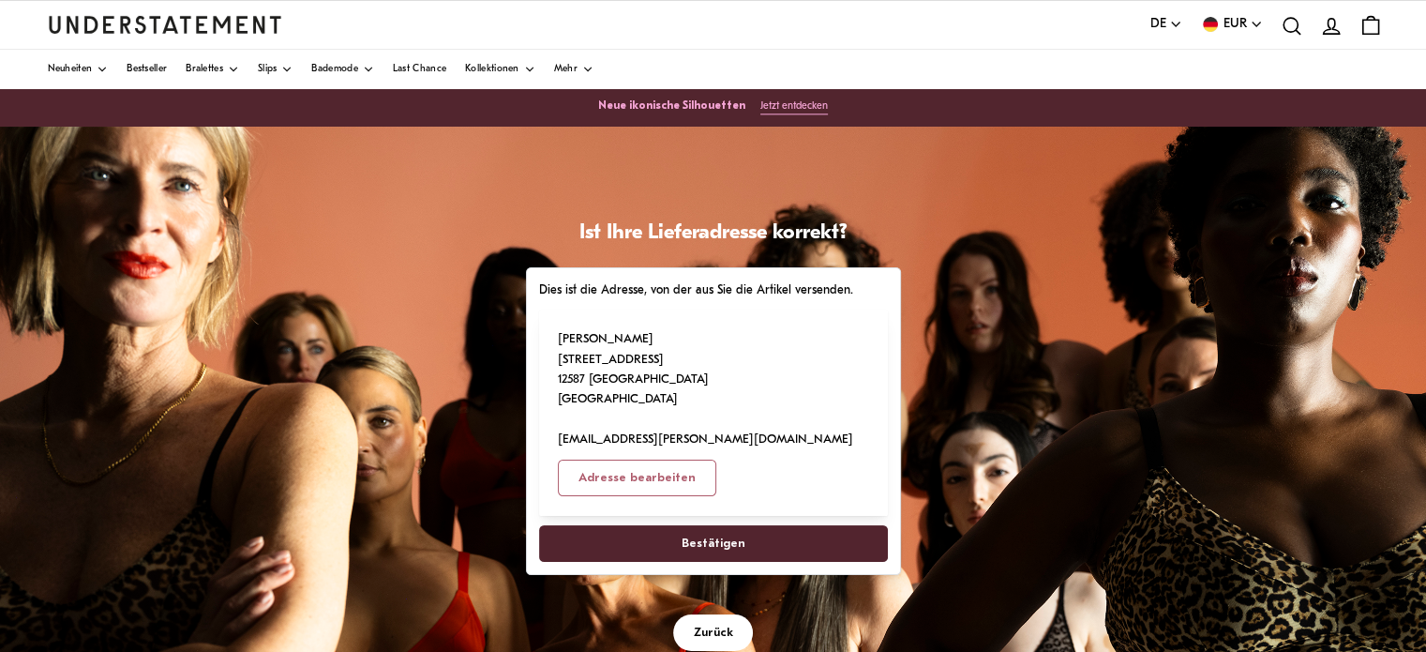
scroll to position [92, 0]
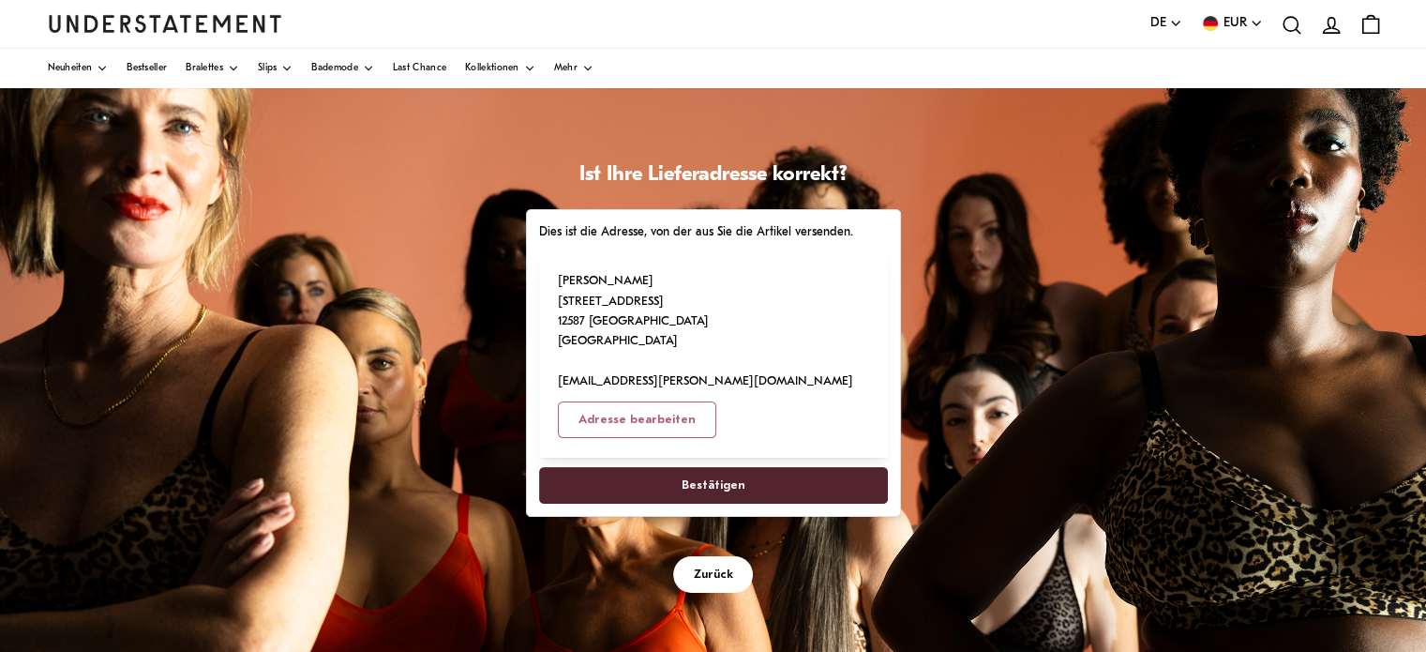
click at [731, 468] on span "Bestätigen" at bounding box center [714, 485] width 64 height 35
click at [717, 468] on span "Bestätigen" at bounding box center [714, 485] width 64 height 35
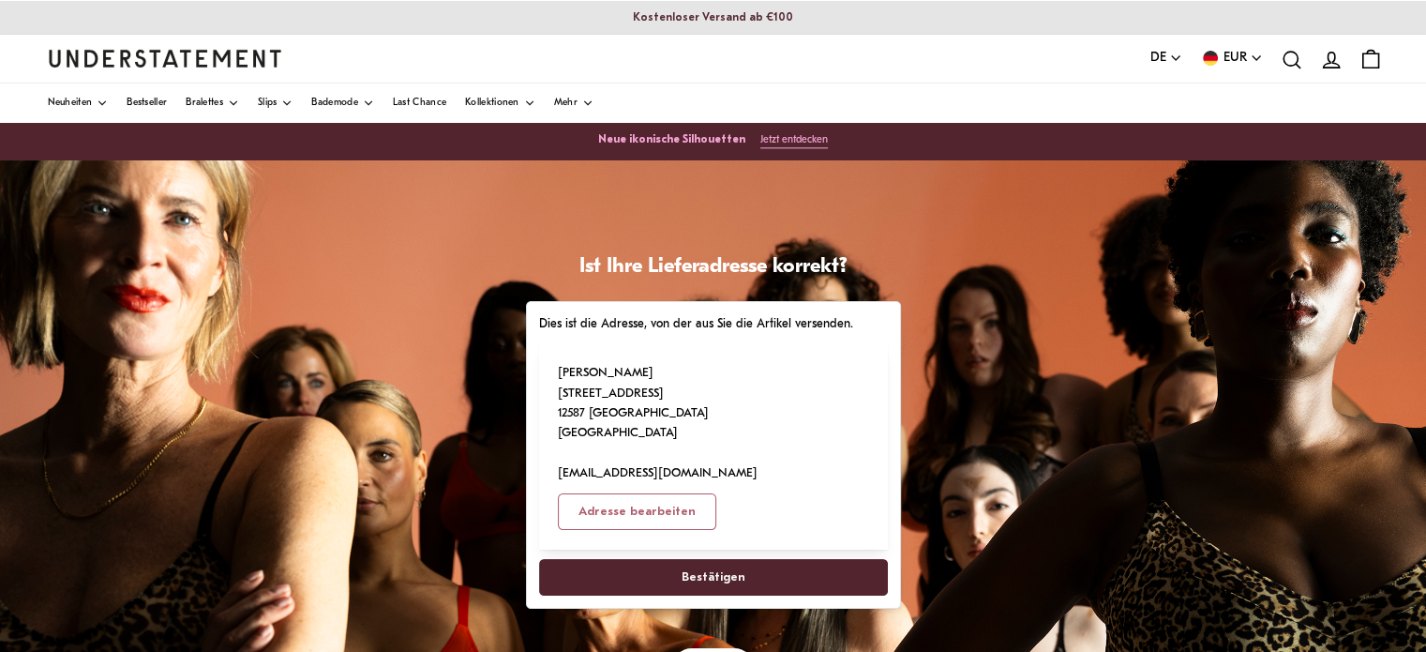
click at [704, 560] on span "Bestätigen" at bounding box center [714, 577] width 64 height 35
select select "**"
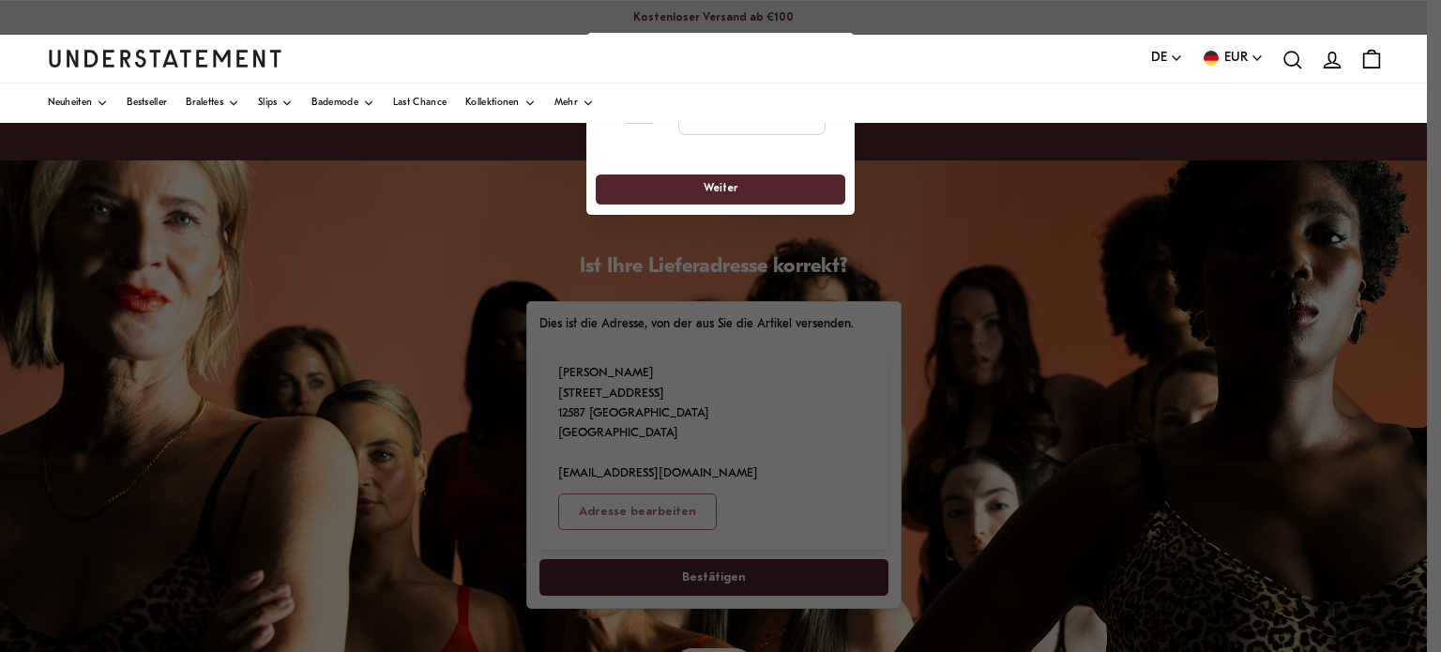
click at [759, 136] on div "**********" at bounding box center [720, 115] width 249 height 80
drag, startPoint x: 585, startPoint y: 159, endPoint x: 541, endPoint y: 226, distance: 79.9
click at [696, 127] on input "tel" at bounding box center [751, 114] width 147 height 41
drag, startPoint x: 837, startPoint y: 145, endPoint x: 868, endPoint y: 194, distance: 57.8
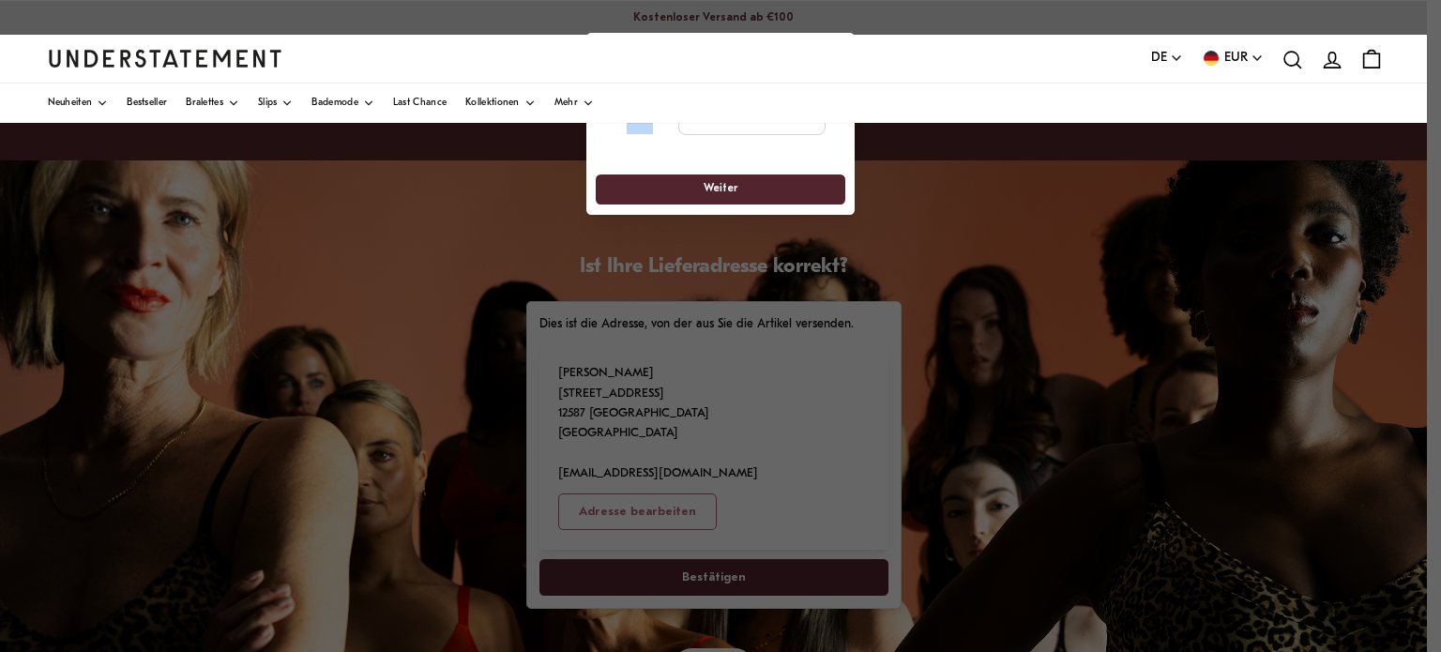
click at [850, 195] on div "**********" at bounding box center [720, 145] width 268 height 140
drag, startPoint x: 582, startPoint y: 163, endPoint x: 557, endPoint y: 189, distance: 36.5
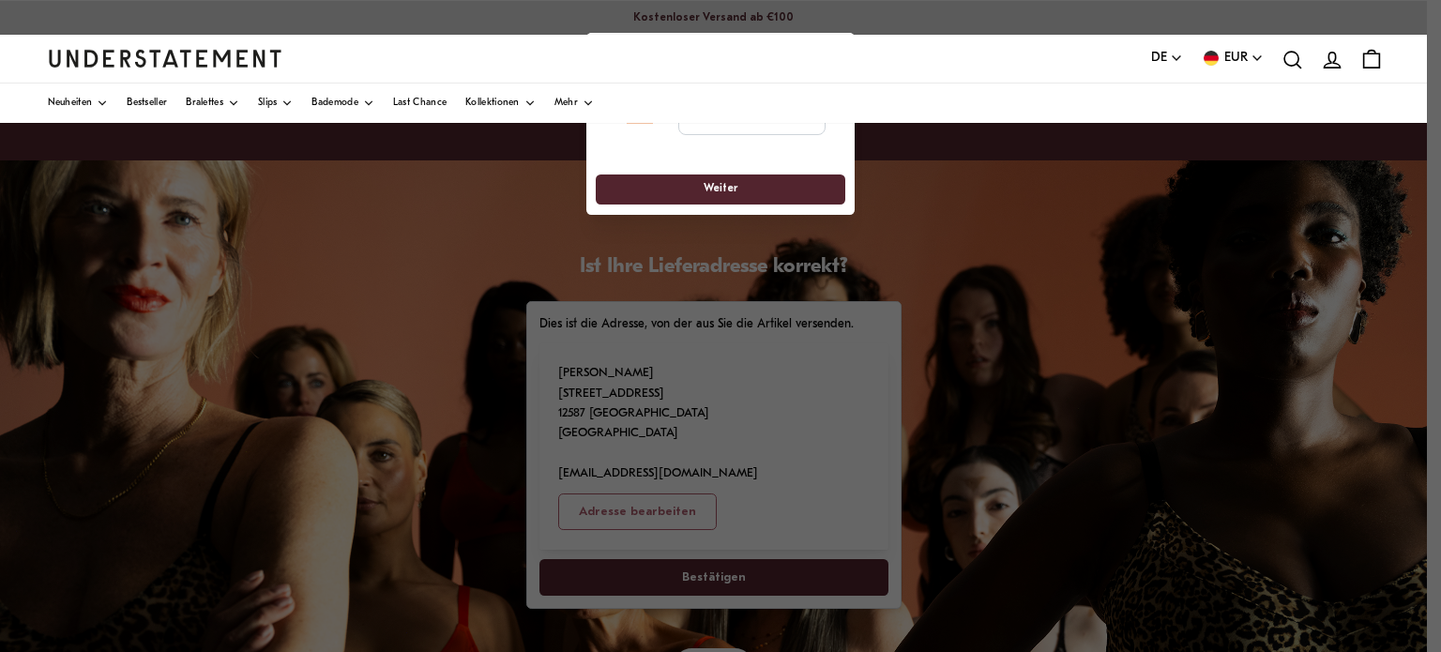
click at [557, 189] on div at bounding box center [720, 326] width 1441 height 652
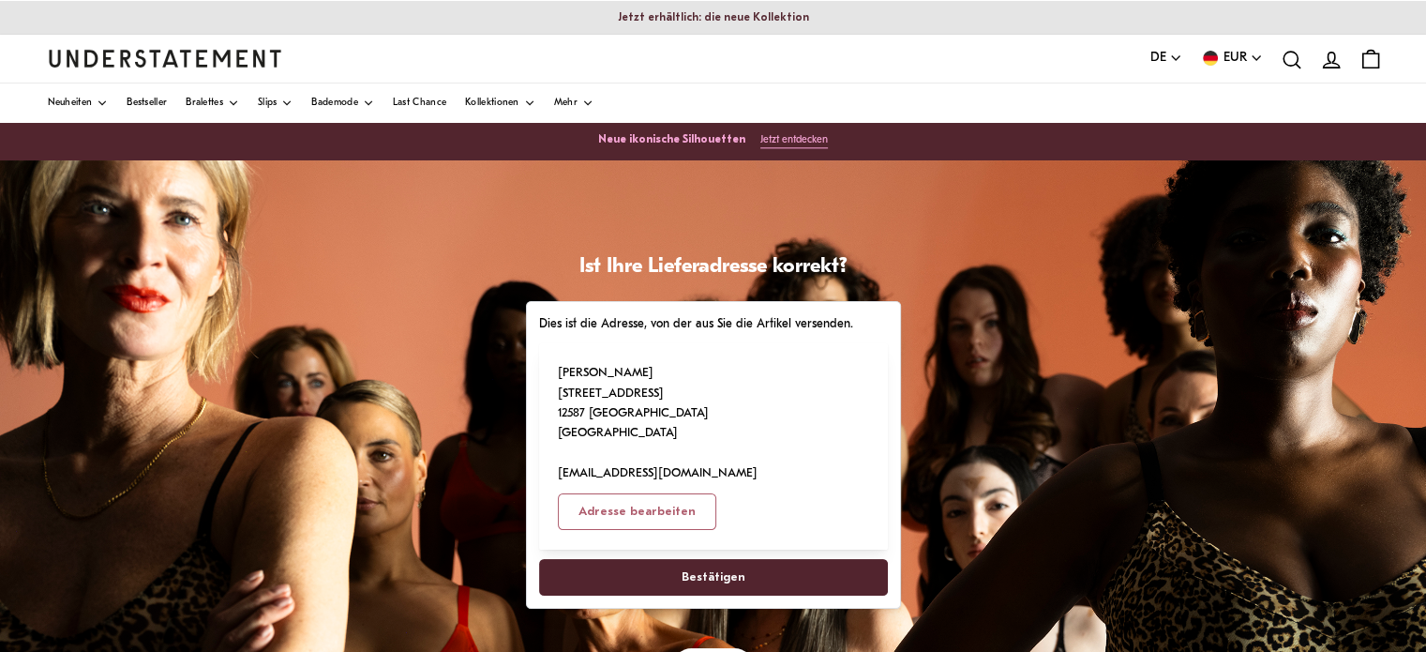
click at [709, 560] on span "Bestätigen" at bounding box center [714, 577] width 64 height 35
click at [719, 560] on span "Bestätigen" at bounding box center [714, 577] width 64 height 35
click at [718, 560] on span "Bestätigen" at bounding box center [714, 577] width 64 height 35
click at [687, 560] on span "Bestätigen" at bounding box center [714, 577] width 64 height 35
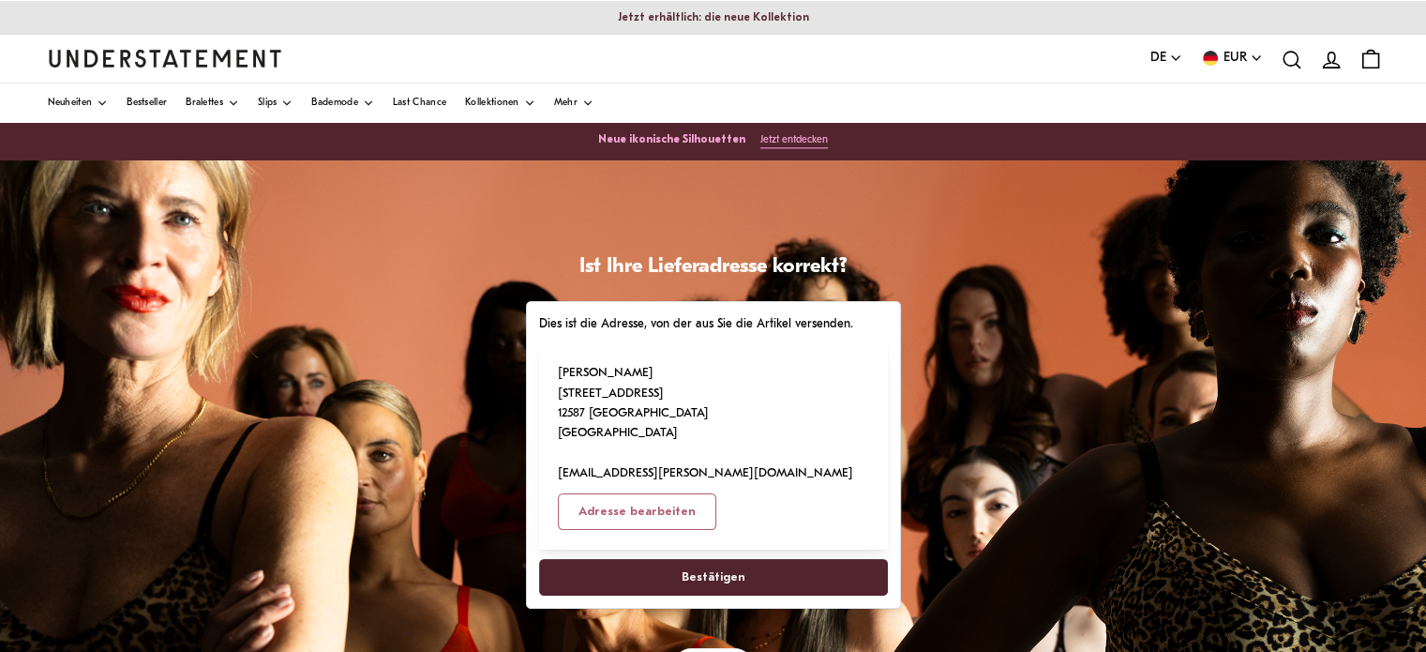
click at [702, 560] on span "Bestätigen" at bounding box center [714, 577] width 64 height 35
select select "**"
